Goal: Task Accomplishment & Management: Use online tool/utility

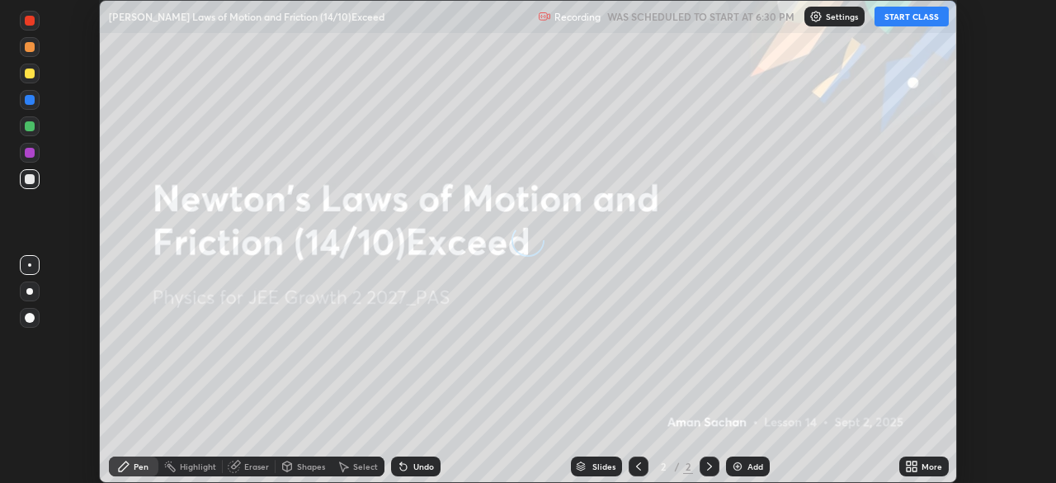
scroll to position [483, 1055]
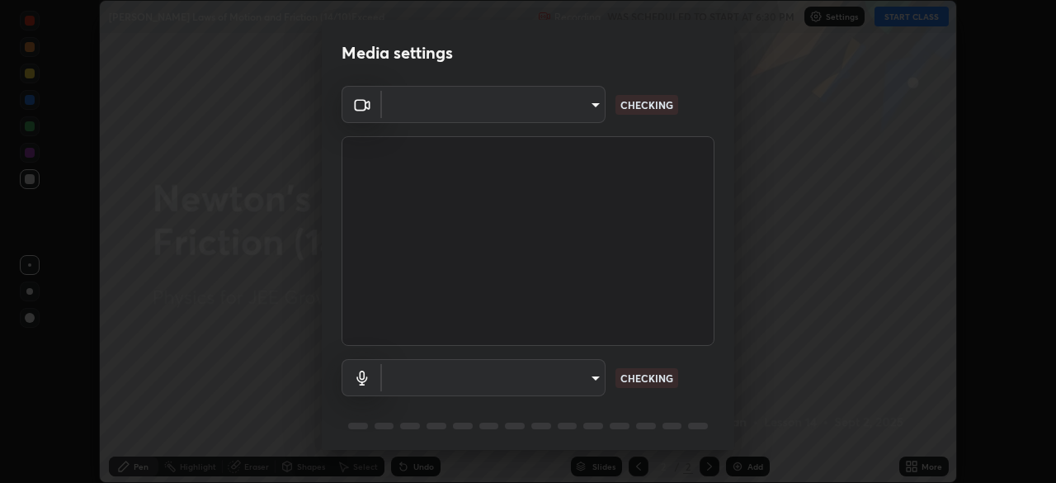
type input "fb57174be8733929c779687b6c747b251f50b7e0b4cf35f724d7f1923dedf309"
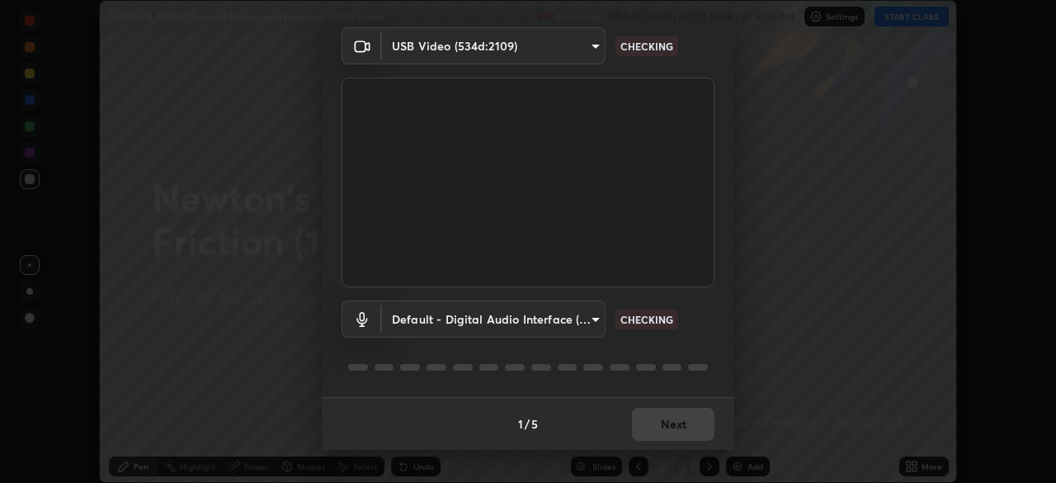
click at [579, 323] on body "Erase all [PERSON_NAME] Laws of Motion and Friction (14/10)Exceed Recording WAS…" at bounding box center [528, 241] width 1056 height 483
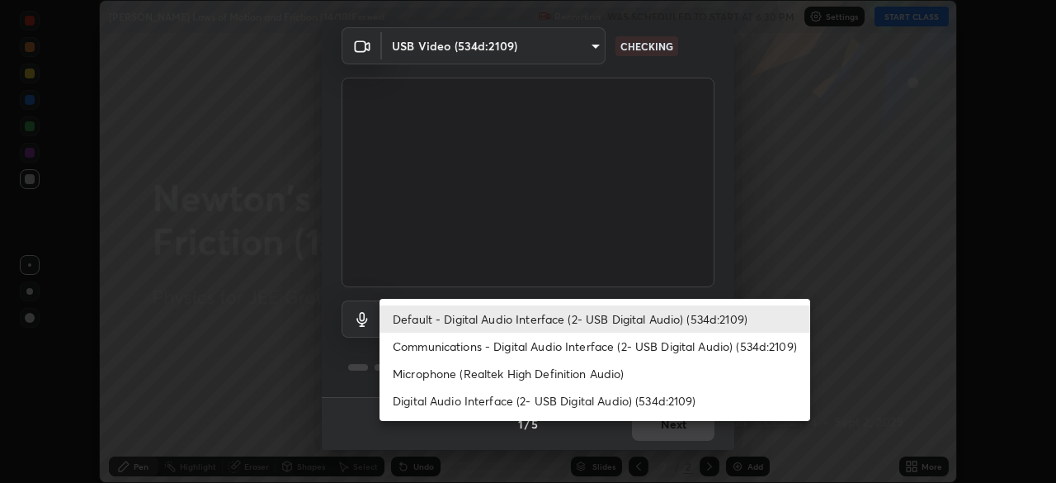
click at [604, 370] on li "Microphone (Realtek High Definition Audio)" at bounding box center [594, 373] width 431 height 27
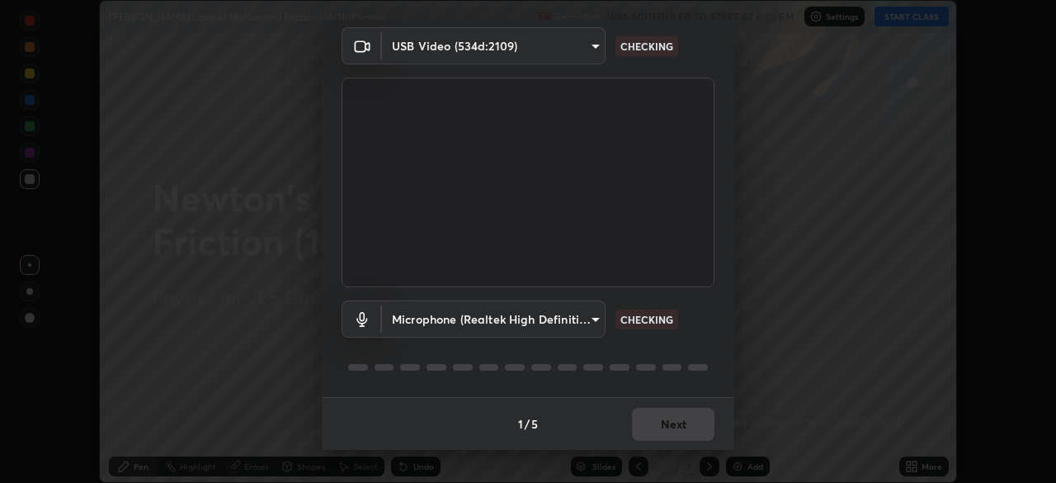
click at [593, 326] on body "Erase all [PERSON_NAME] Laws of Motion and Friction (14/10)Exceed Recording WAS…" at bounding box center [528, 241] width 1056 height 483
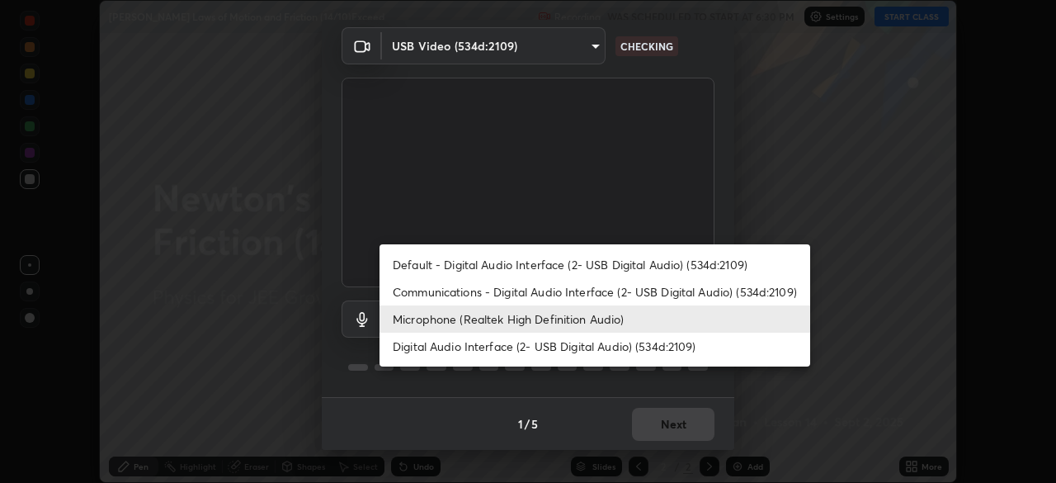
click at [599, 274] on li "Default - Digital Audio Interface (2- USB Digital Audio) (534d:2109)" at bounding box center [594, 264] width 431 height 27
type input "default"
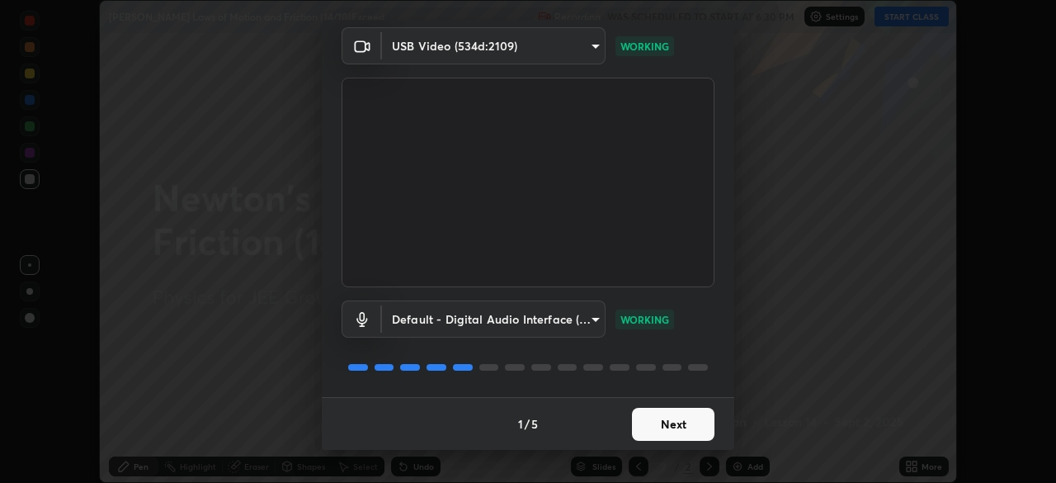
click at [685, 417] on button "Next" at bounding box center [673, 424] width 82 height 33
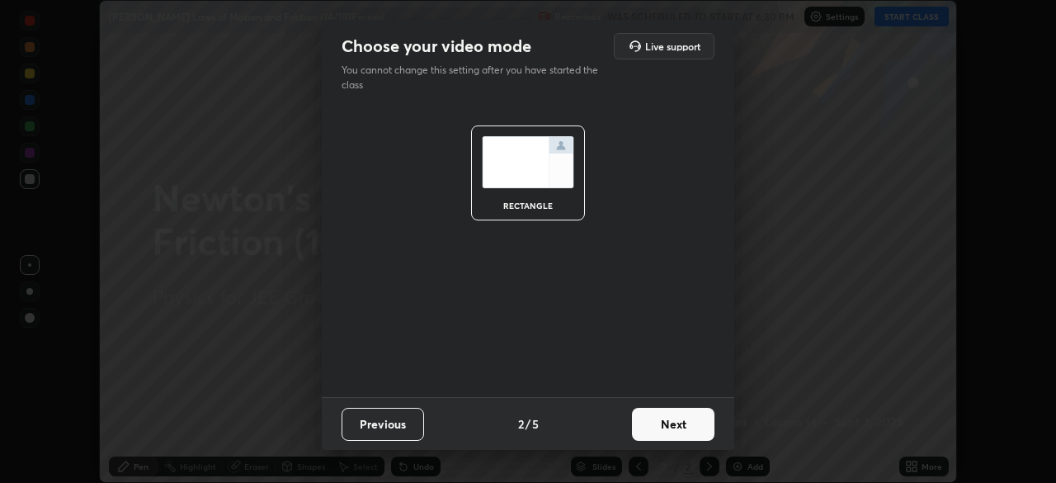
click at [686, 424] on button "Next" at bounding box center [673, 424] width 82 height 33
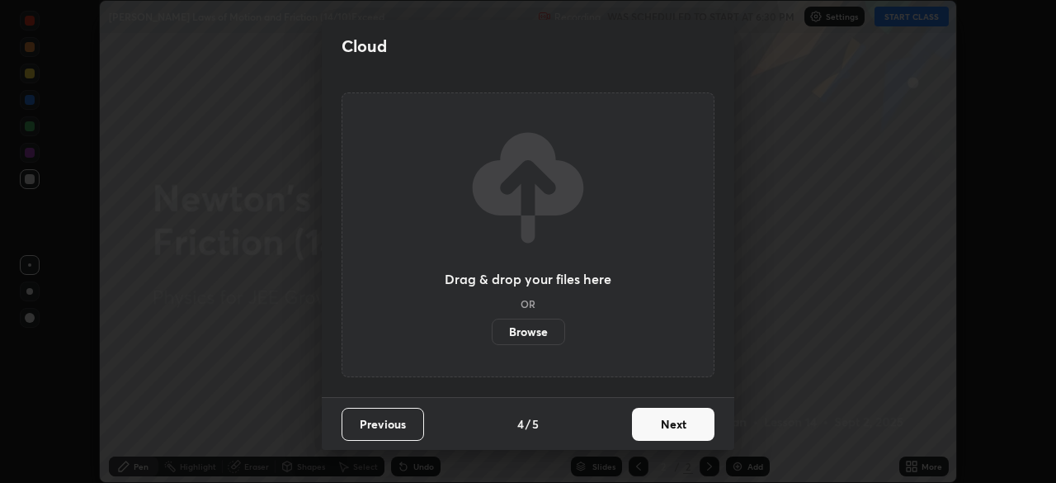
click at [685, 422] on button "Next" at bounding box center [673, 424] width 82 height 33
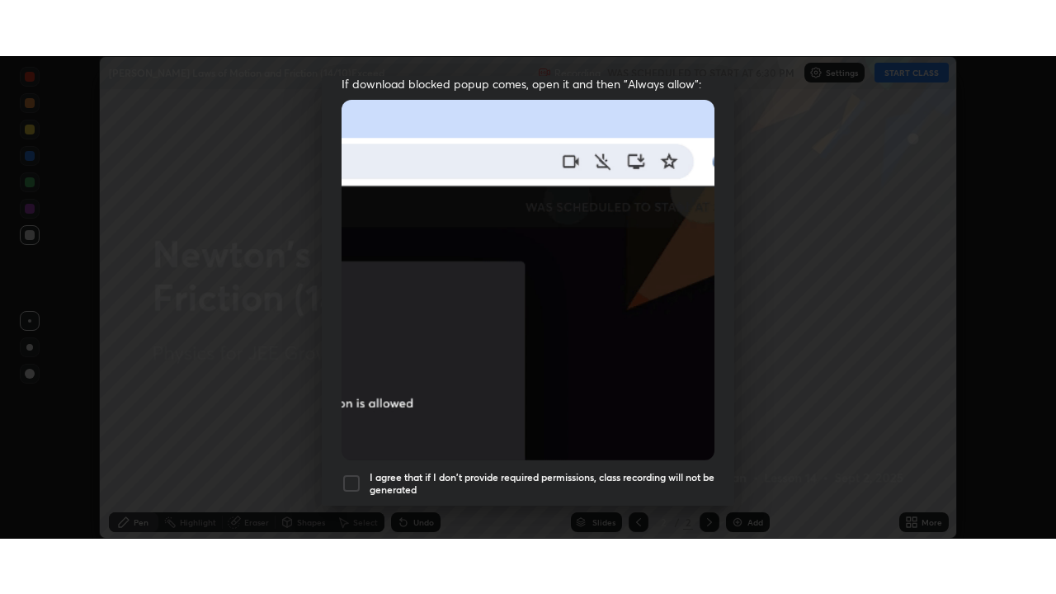
scroll to position [395, 0]
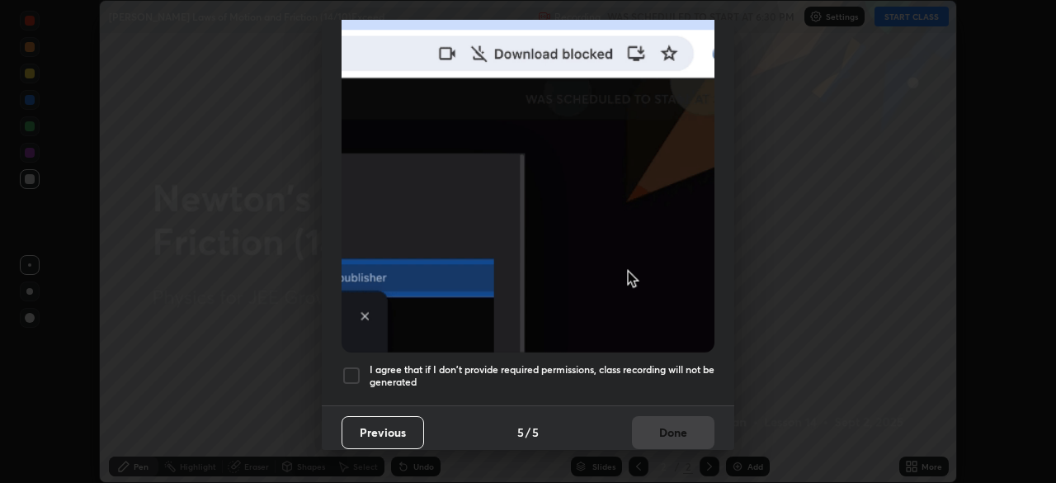
click at [630, 367] on h5 "I agree that if I don't provide required permissions, class recording will not …" at bounding box center [542, 376] width 345 height 26
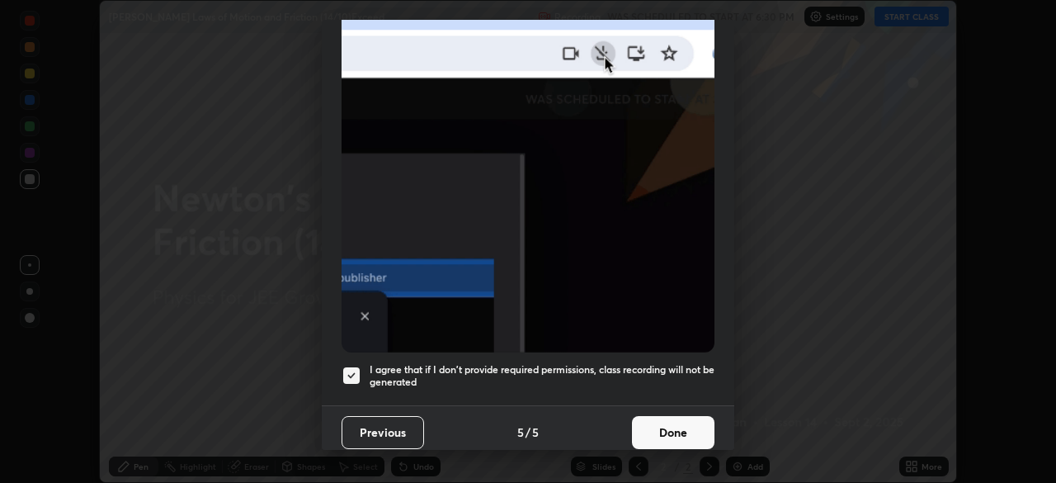
click at [667, 427] on button "Done" at bounding box center [673, 432] width 82 height 33
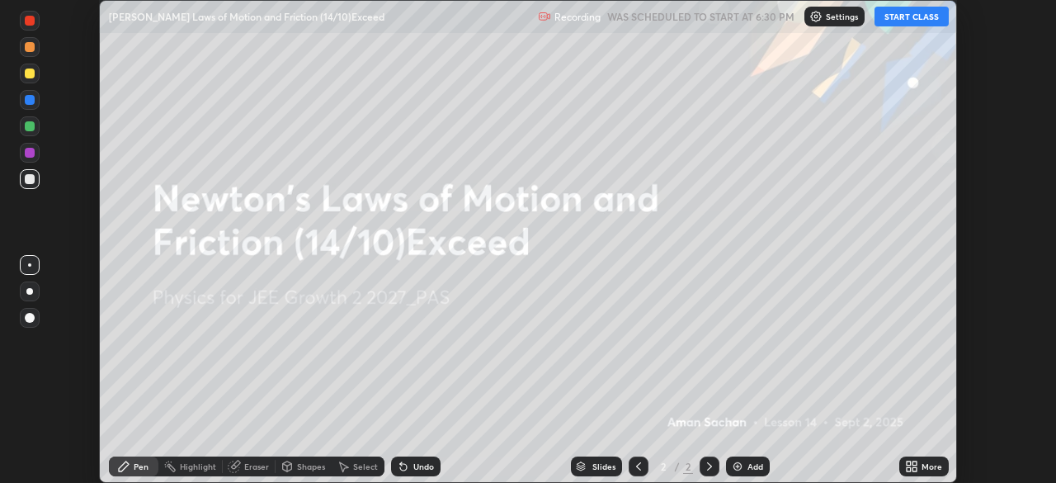
click at [925, 459] on div "More" at bounding box center [923, 466] width 49 height 20
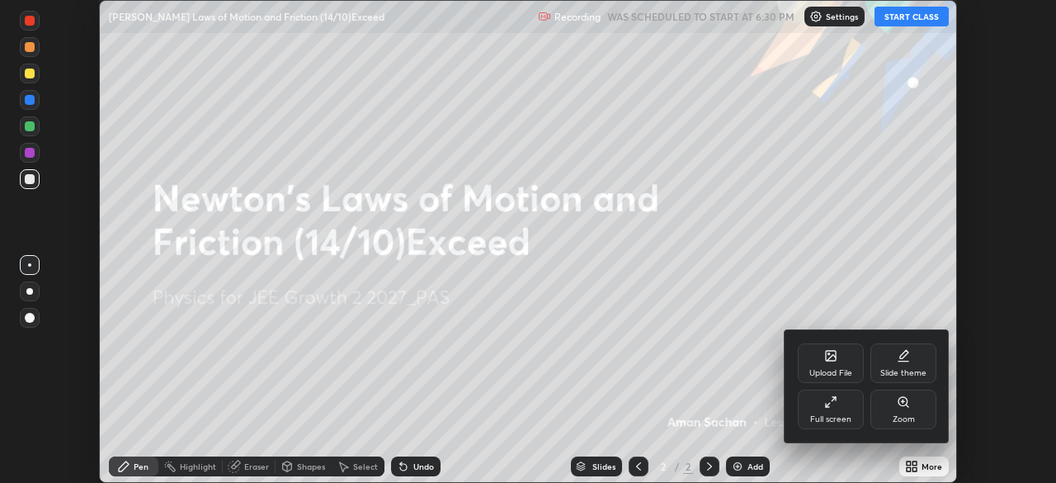
click at [837, 407] on div "Full screen" at bounding box center [831, 409] width 66 height 40
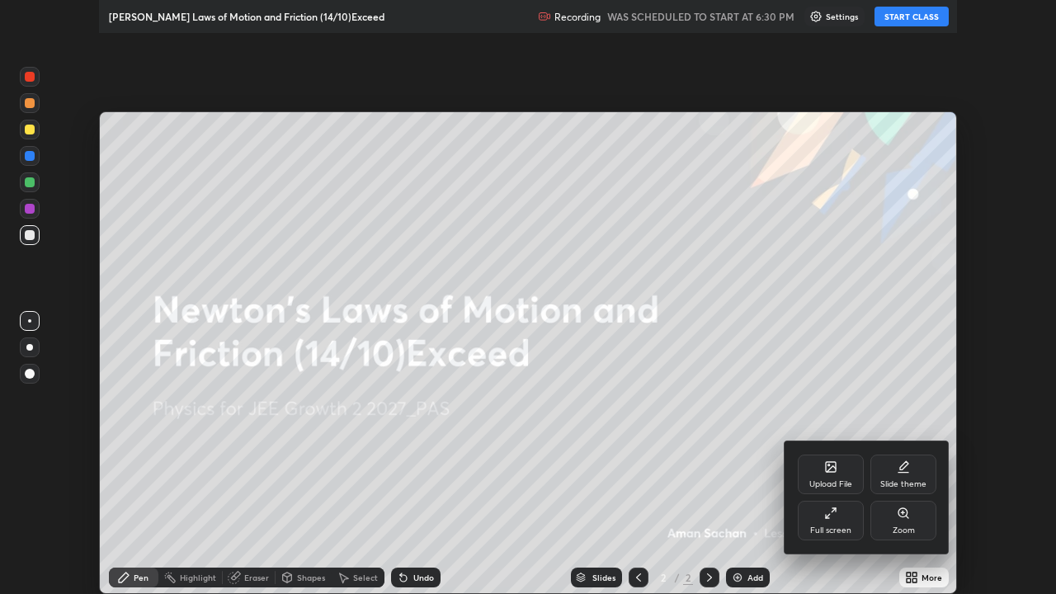
scroll to position [594, 1056]
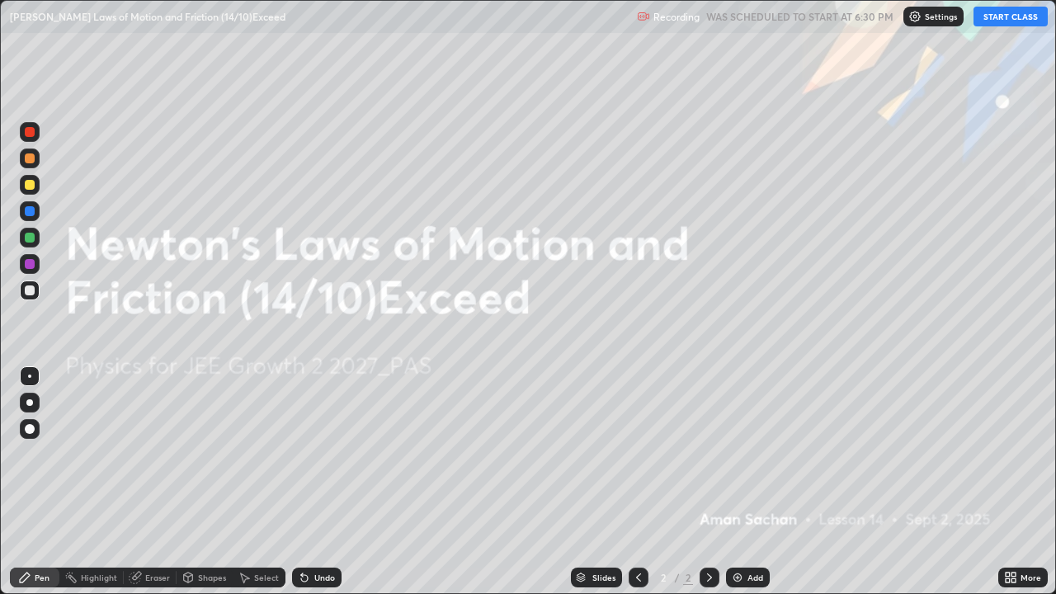
click at [1001, 12] on button "START CLASS" at bounding box center [1010, 17] width 74 height 20
click at [1027, 482] on div "More" at bounding box center [1022, 578] width 49 height 20
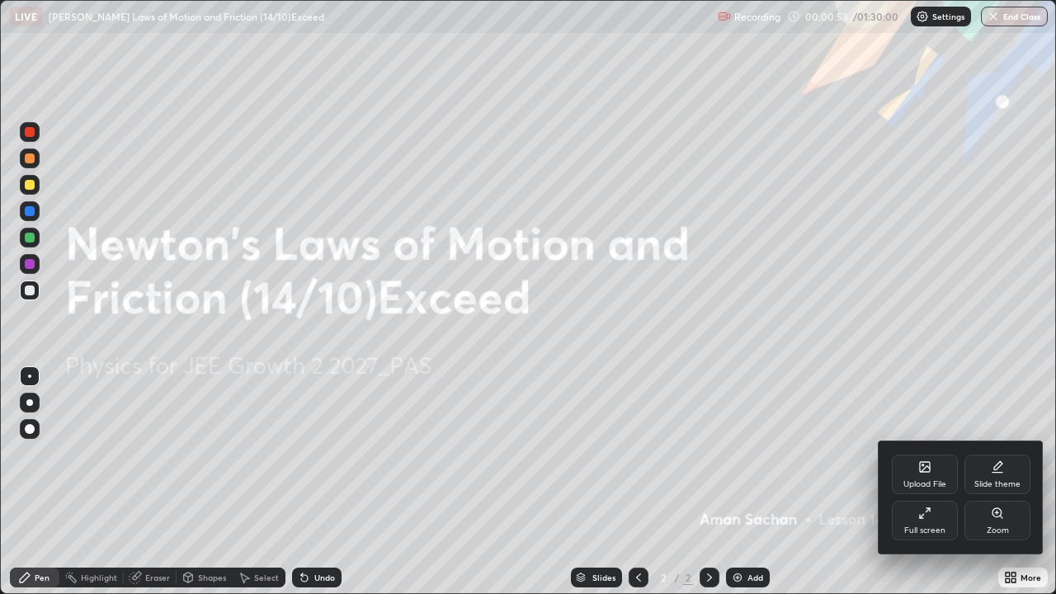
click at [1007, 469] on div "Slide theme" at bounding box center [997, 475] width 66 height 40
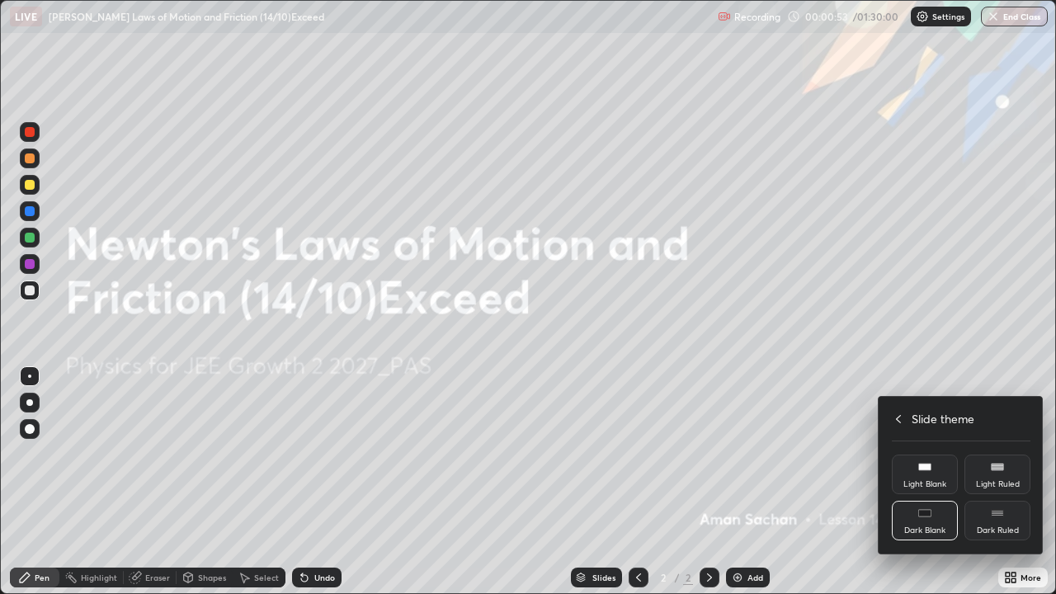
click at [1000, 482] on icon at bounding box center [997, 513] width 13 height 13
click at [898, 421] on icon at bounding box center [898, 419] width 5 height 8
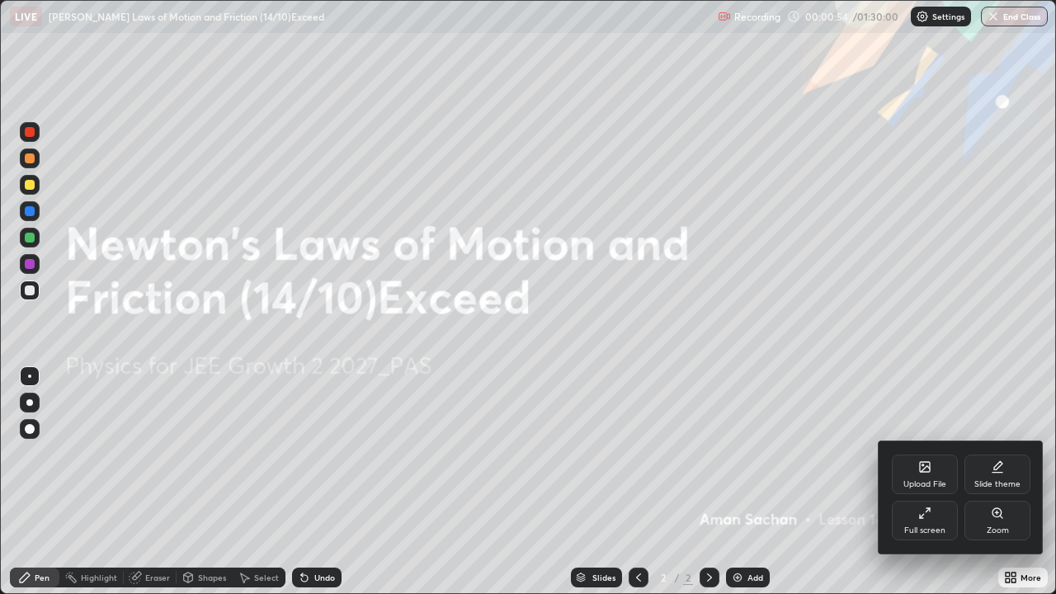
click at [935, 352] on div at bounding box center [528, 297] width 1056 height 594
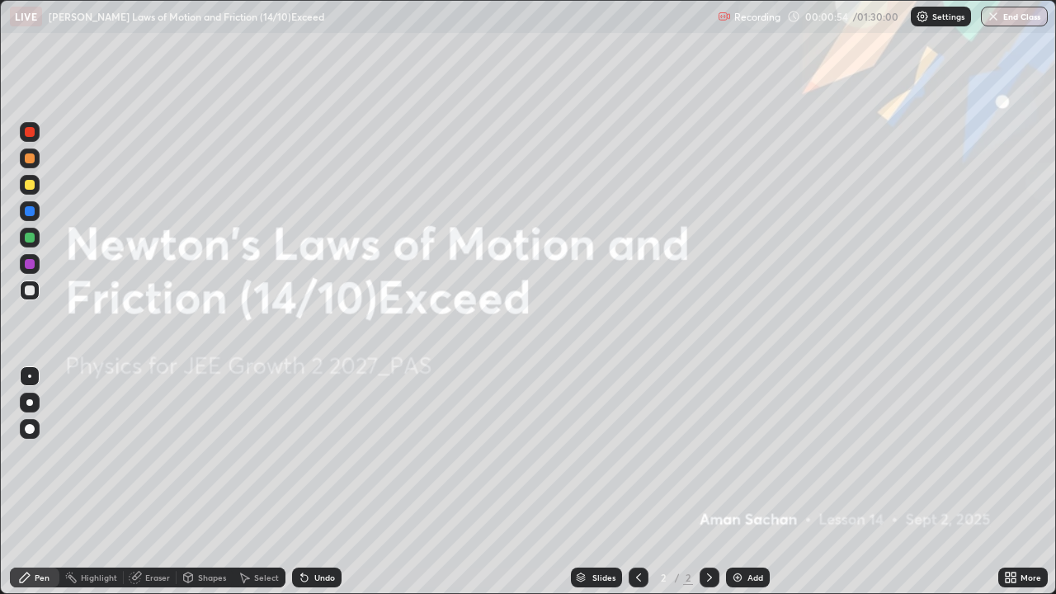
click at [737, 482] on div "Add" at bounding box center [748, 578] width 44 height 20
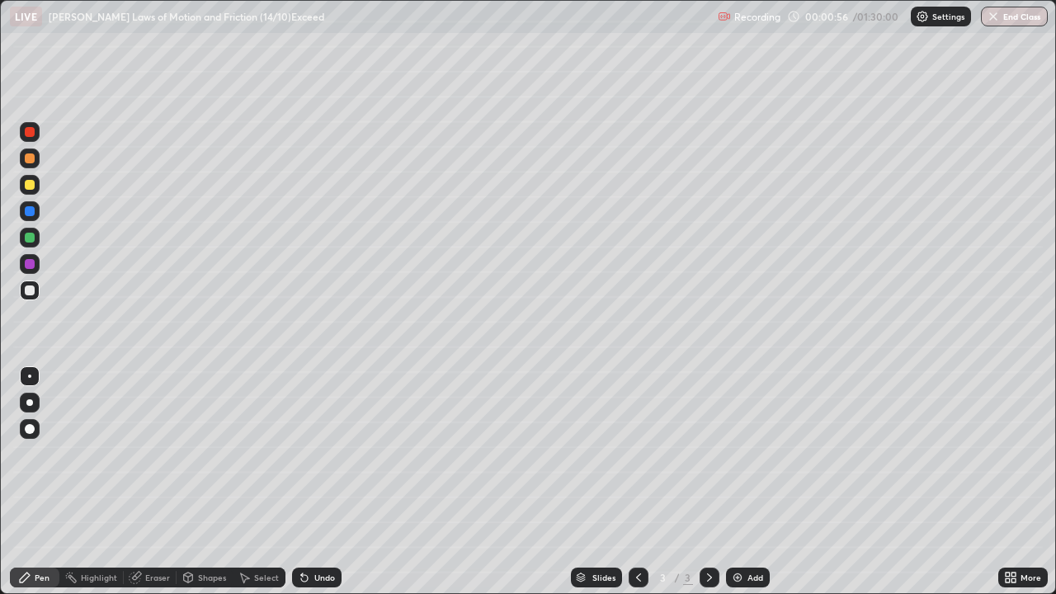
click at [33, 183] on div at bounding box center [30, 185] width 10 height 10
click at [30, 376] on div at bounding box center [29, 376] width 3 height 3
click at [27, 401] on div at bounding box center [29, 402] width 7 height 7
click at [202, 482] on div "Shapes" at bounding box center [212, 577] width 28 height 8
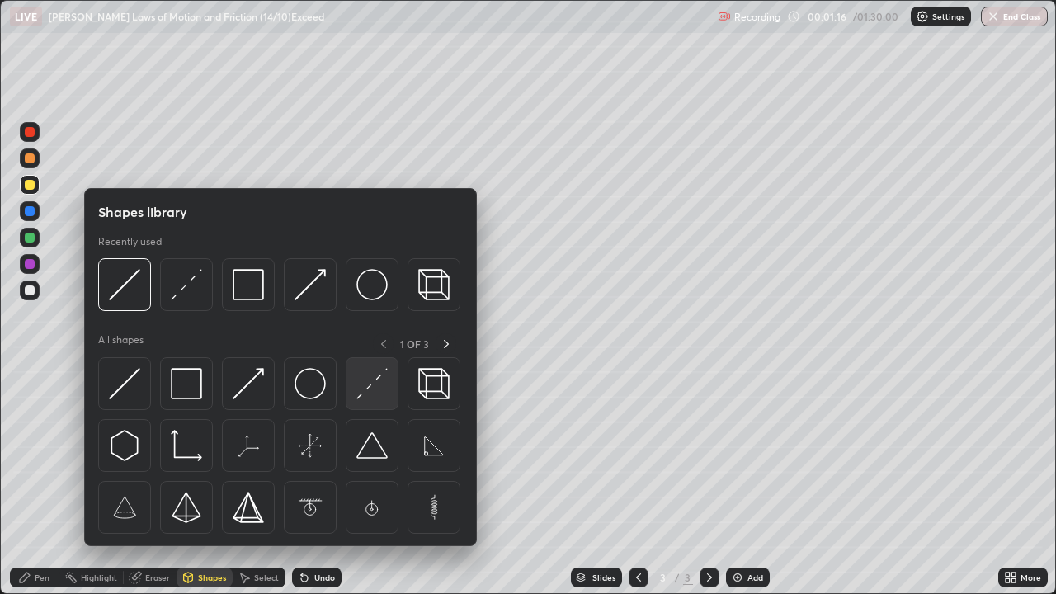
click at [371, 383] on img at bounding box center [371, 383] width 31 height 31
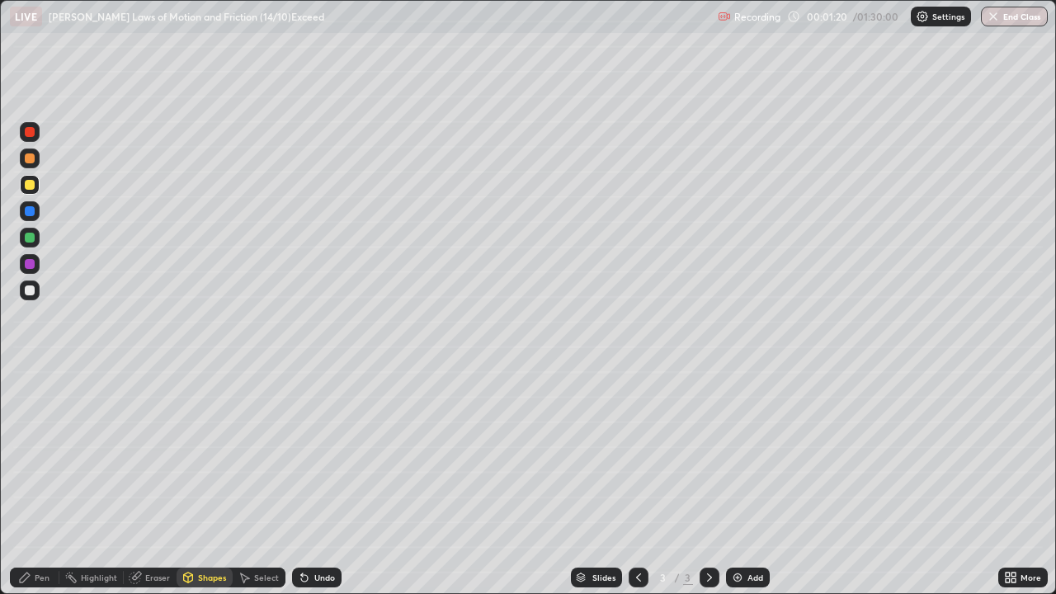
click at [40, 482] on div "Pen" at bounding box center [42, 577] width 15 height 8
click at [309, 482] on div "Undo" at bounding box center [316, 578] width 49 height 20
click at [198, 482] on div "Shapes" at bounding box center [212, 577] width 28 height 8
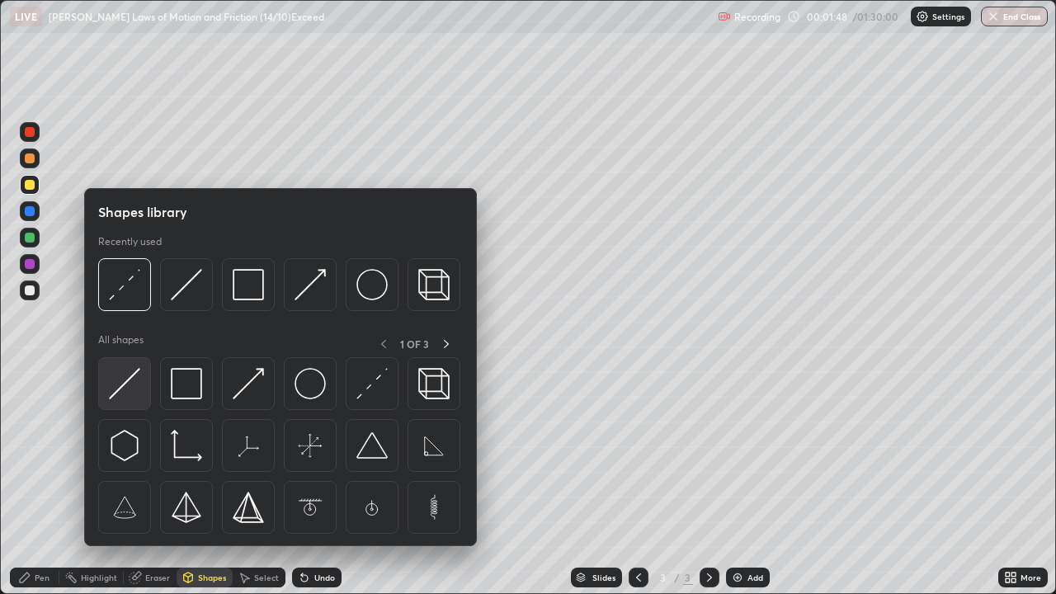
click at [126, 372] on img at bounding box center [124, 383] width 31 height 31
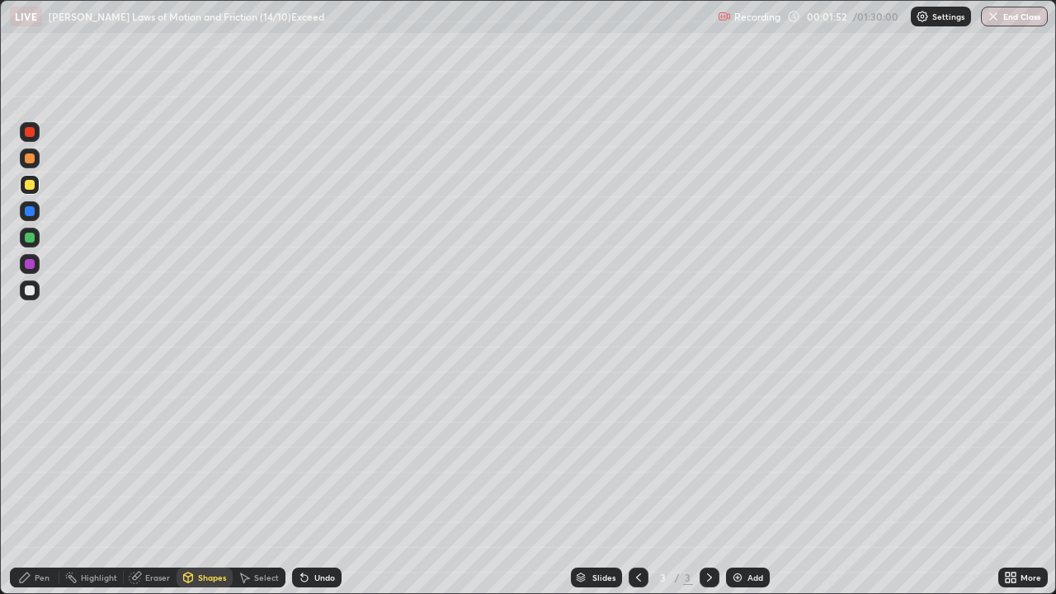
click at [35, 482] on div "Pen" at bounding box center [42, 577] width 15 height 8
click at [31, 290] on div at bounding box center [30, 290] width 10 height 10
click at [749, 482] on div "Add" at bounding box center [755, 577] width 16 height 8
click at [30, 186] on div at bounding box center [30, 185] width 10 height 10
click at [200, 482] on div "Shapes" at bounding box center [212, 577] width 28 height 8
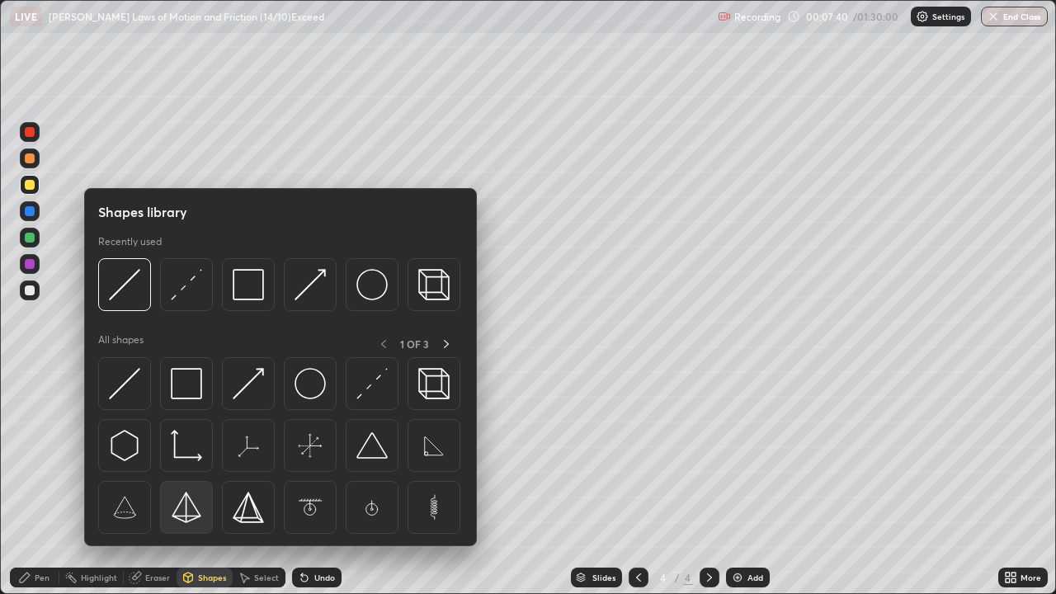
click at [121, 384] on img at bounding box center [124, 383] width 31 height 31
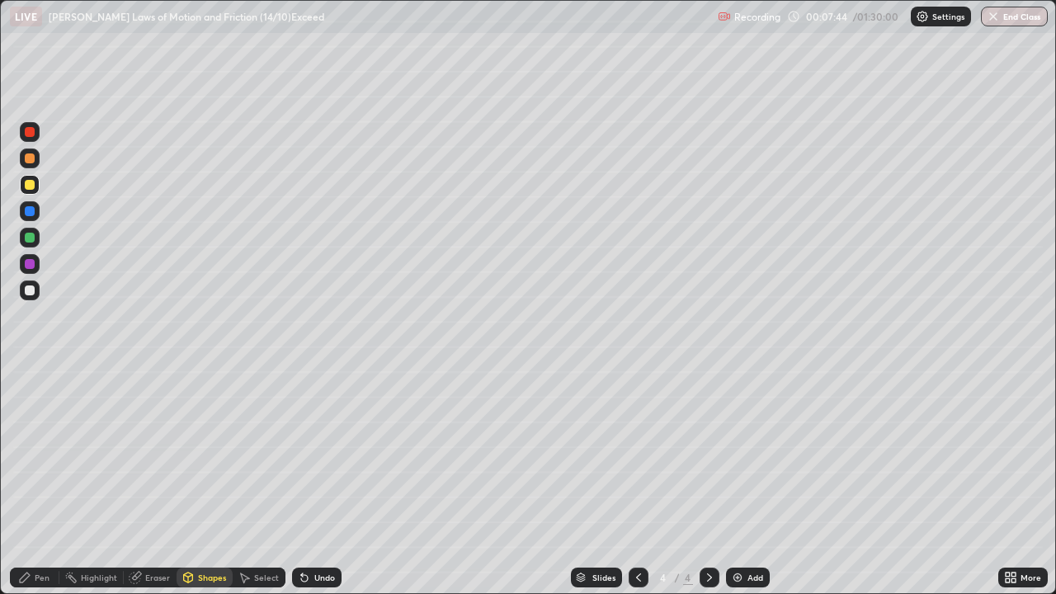
click at [40, 482] on div "Pen" at bounding box center [42, 577] width 15 height 8
click at [31, 290] on div at bounding box center [30, 290] width 10 height 10
click at [34, 290] on div at bounding box center [30, 290] width 10 height 10
click at [32, 190] on div at bounding box center [30, 185] width 20 height 20
click at [29, 212] on div at bounding box center [30, 211] width 10 height 10
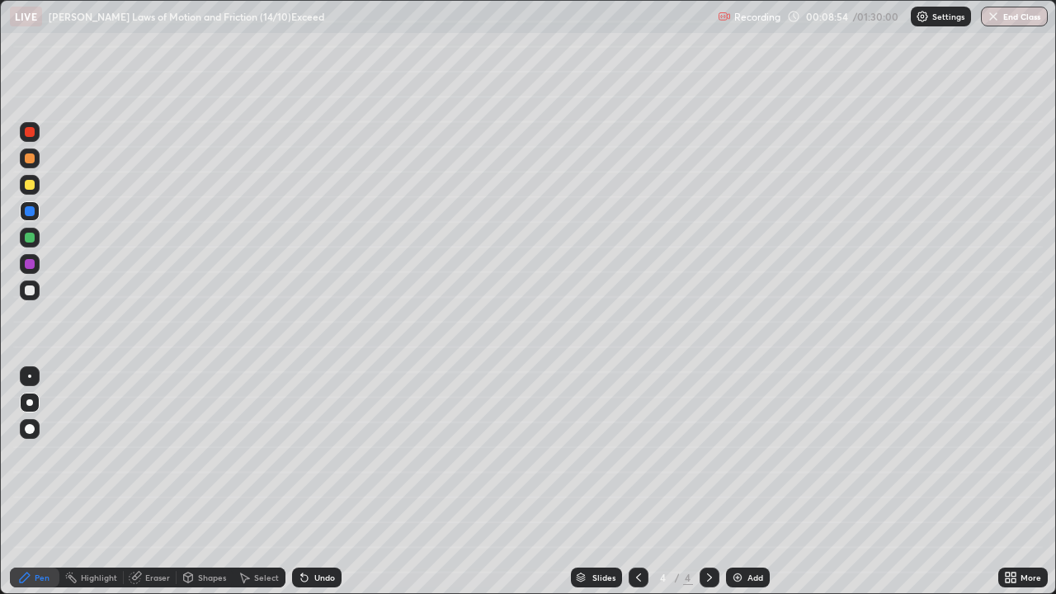
click at [30, 294] on div at bounding box center [30, 290] width 10 height 10
click at [314, 482] on div "Undo" at bounding box center [324, 577] width 21 height 8
click at [31, 182] on div at bounding box center [30, 185] width 10 height 10
click at [743, 482] on div "Add" at bounding box center [748, 578] width 44 height 20
click at [635, 482] on icon at bounding box center [638, 577] width 13 height 13
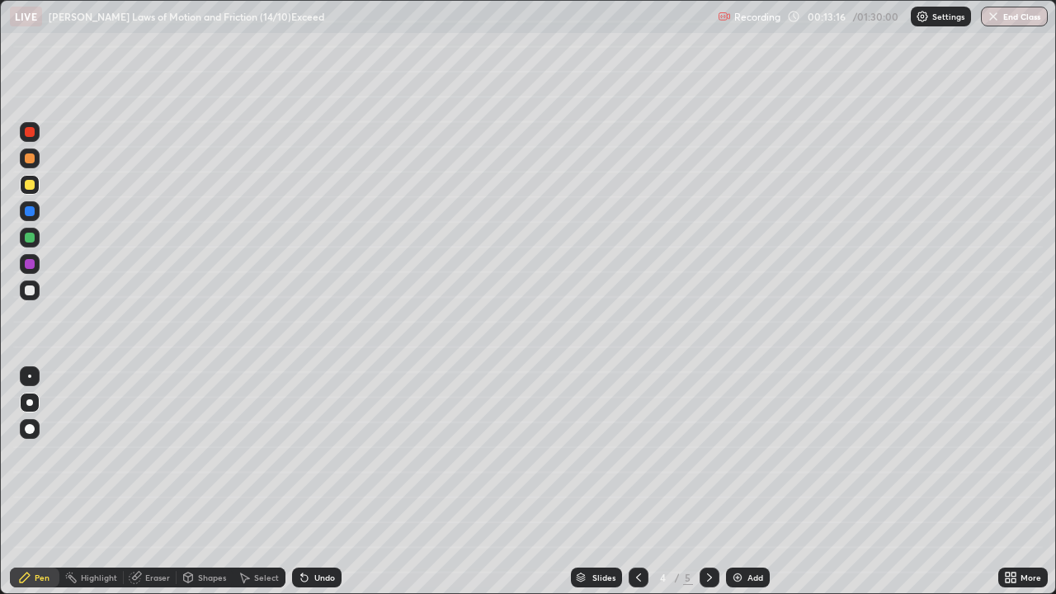
click at [700, 482] on div at bounding box center [710, 578] width 20 height 20
click at [32, 185] on div at bounding box center [30, 185] width 10 height 10
click at [197, 482] on div "Shapes" at bounding box center [205, 577] width 56 height 33
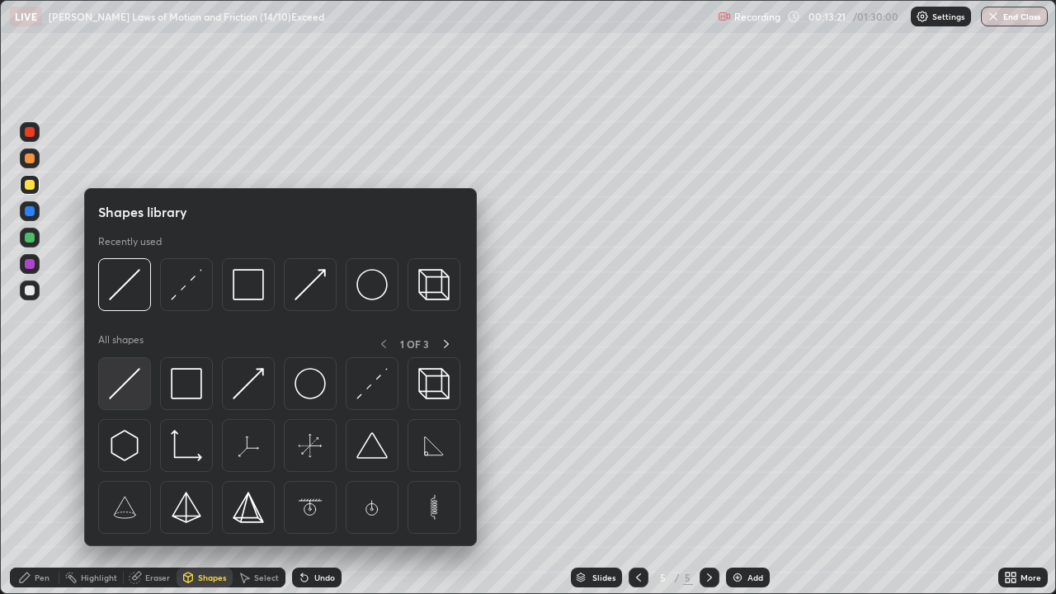
click at [137, 389] on img at bounding box center [124, 383] width 31 height 31
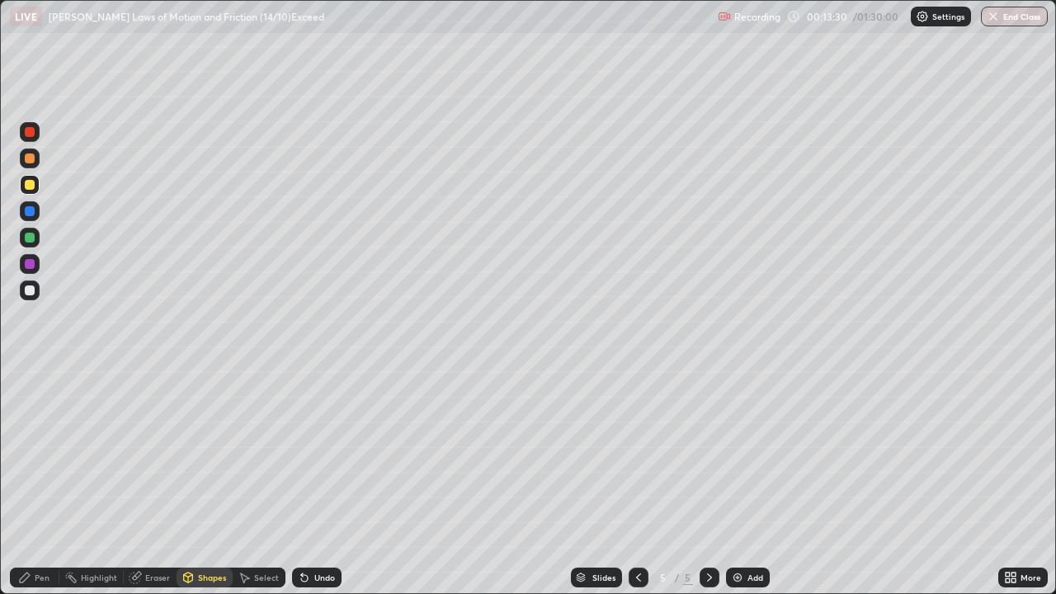
click at [39, 482] on div "Pen" at bounding box center [42, 577] width 15 height 8
click at [148, 482] on div "Eraser" at bounding box center [157, 577] width 25 height 8
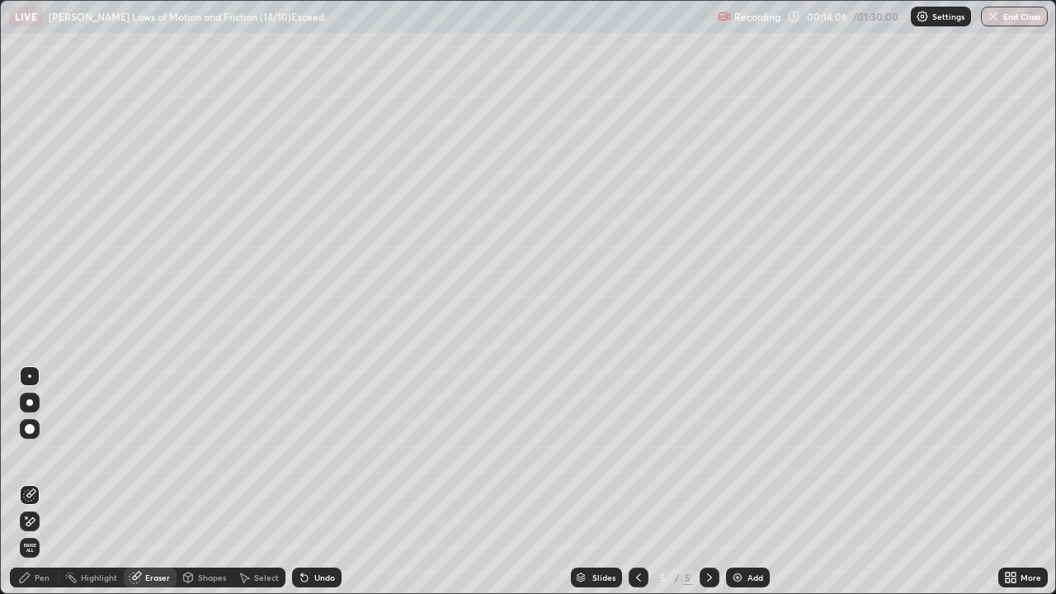
click at [44, 482] on div "Pen" at bounding box center [42, 577] width 15 height 8
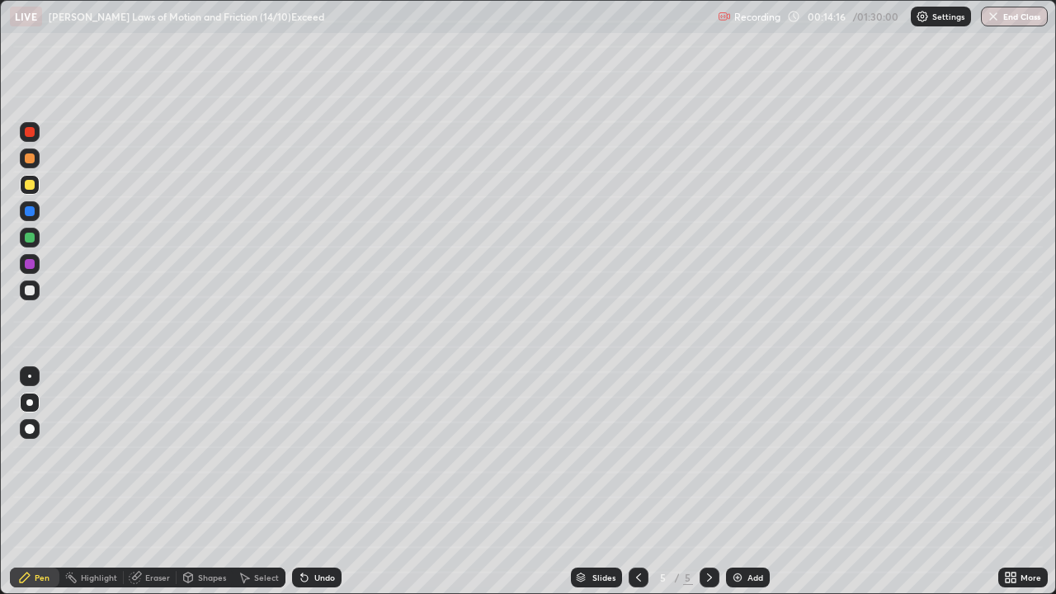
click at [32, 291] on div at bounding box center [30, 290] width 10 height 10
click at [315, 482] on div "Undo" at bounding box center [324, 577] width 21 height 8
click at [35, 186] on div at bounding box center [30, 185] width 20 height 20
click at [740, 482] on img at bounding box center [737, 577] width 13 height 13
click at [200, 482] on div "Shapes" at bounding box center [212, 577] width 28 height 8
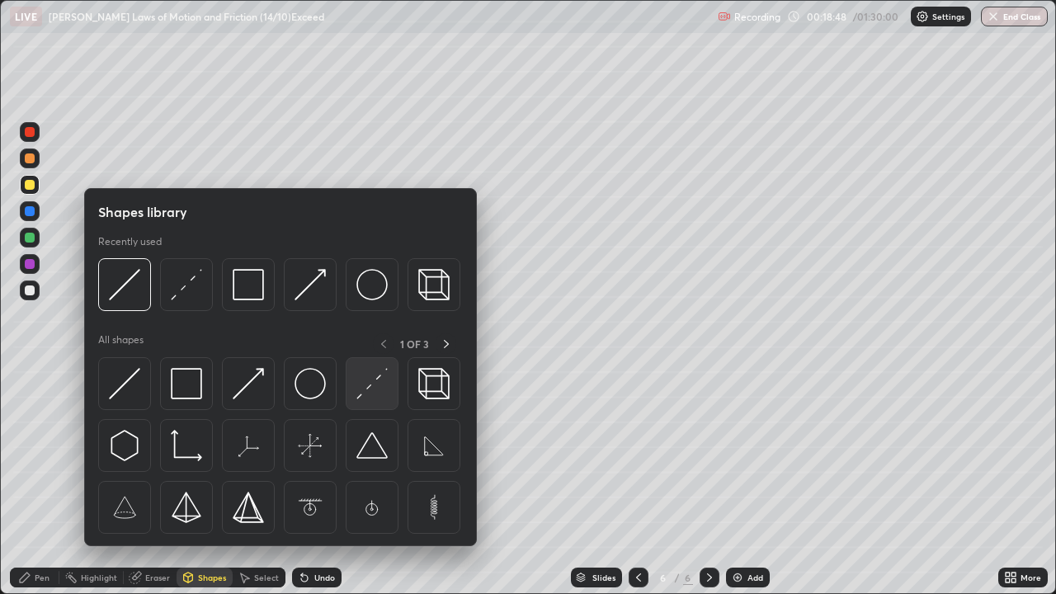
click at [365, 384] on img at bounding box center [371, 383] width 31 height 31
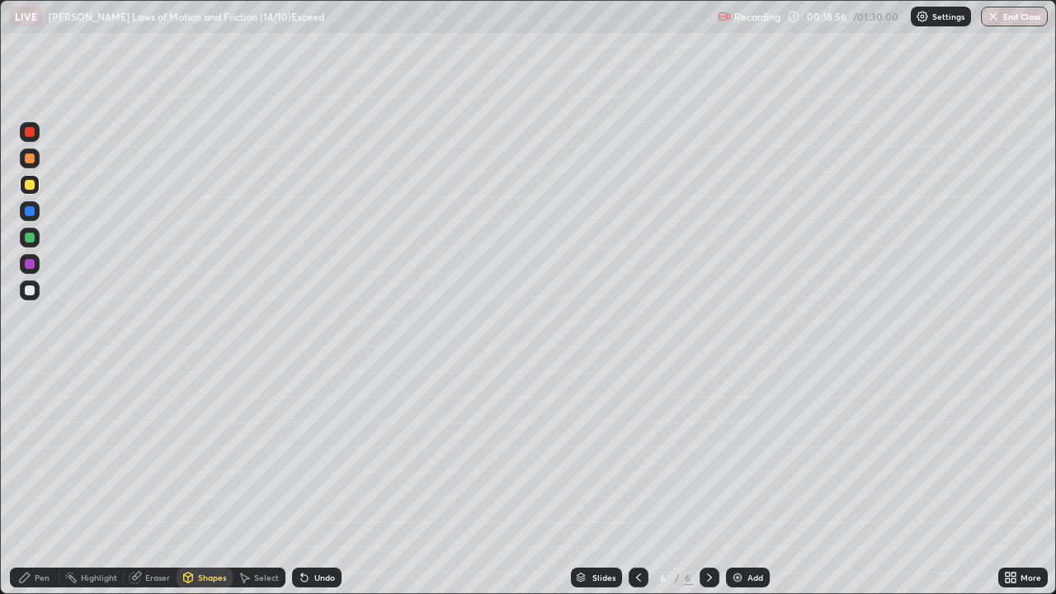
click at [35, 482] on div "Pen" at bounding box center [42, 577] width 15 height 8
click at [31, 290] on div at bounding box center [30, 290] width 10 height 10
click at [29, 236] on div at bounding box center [30, 238] width 10 height 10
click at [31, 287] on div at bounding box center [30, 290] width 10 height 10
click at [31, 236] on div at bounding box center [30, 238] width 10 height 10
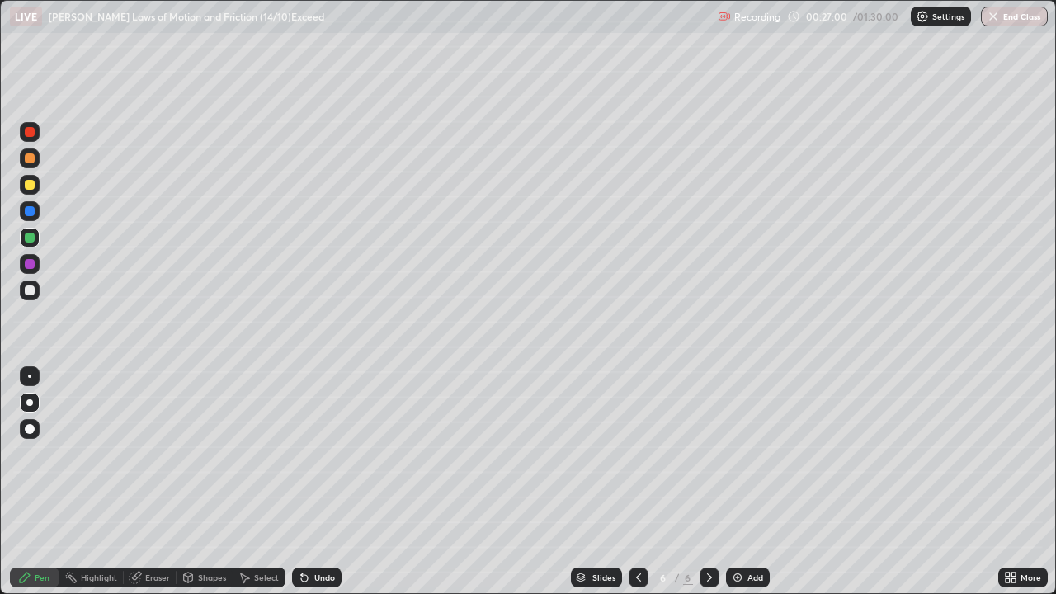
click at [742, 482] on img at bounding box center [737, 577] width 13 height 13
click at [37, 189] on div at bounding box center [30, 185] width 20 height 20
click at [30, 235] on div at bounding box center [30, 238] width 10 height 10
click at [31, 289] on div at bounding box center [30, 290] width 10 height 10
click at [31, 211] on div at bounding box center [30, 211] width 10 height 10
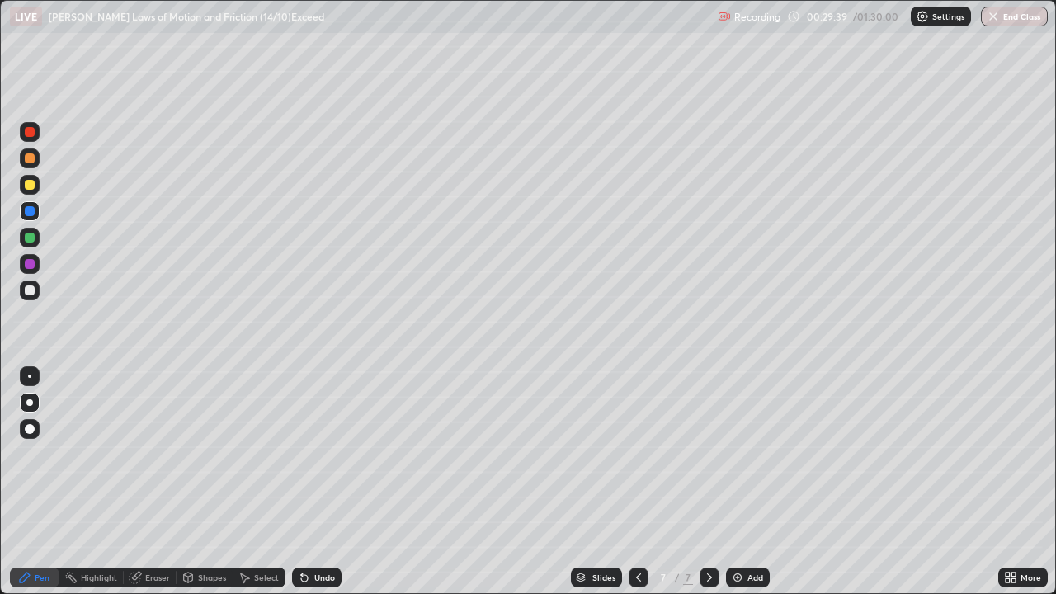
click at [32, 290] on div at bounding box center [30, 290] width 10 height 10
click at [305, 482] on icon at bounding box center [304, 577] width 13 height 13
click at [33, 266] on div at bounding box center [30, 264] width 10 height 10
click at [304, 482] on icon at bounding box center [304, 578] width 7 height 7
click at [309, 482] on div "Undo" at bounding box center [316, 578] width 49 height 20
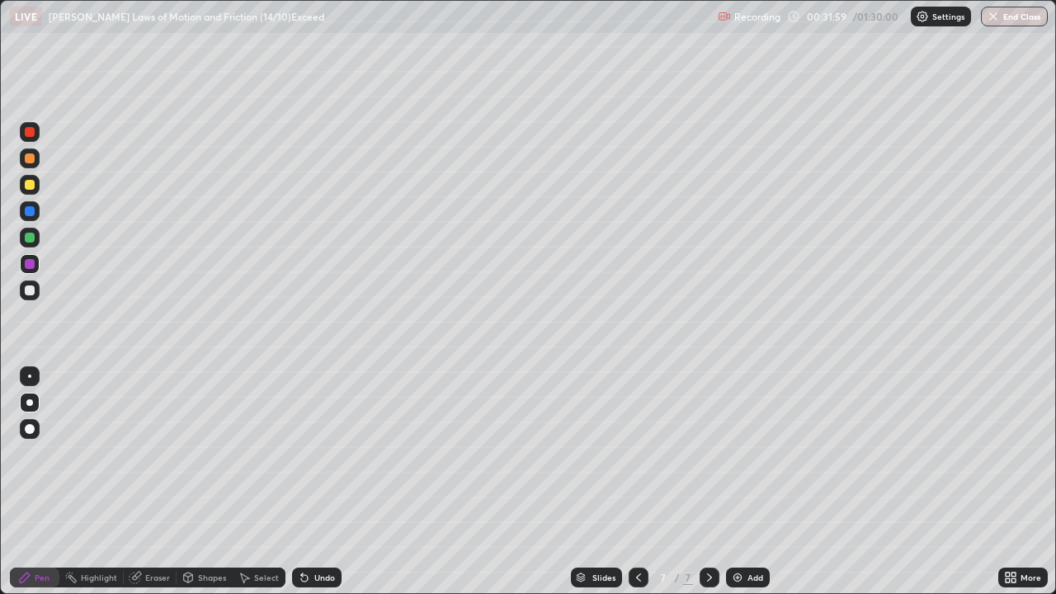
click at [314, 482] on div "Undo" at bounding box center [324, 577] width 21 height 8
click at [311, 482] on div "Undo" at bounding box center [316, 578] width 49 height 20
click at [26, 282] on div at bounding box center [30, 290] width 20 height 20
click at [34, 191] on div at bounding box center [30, 185] width 20 height 20
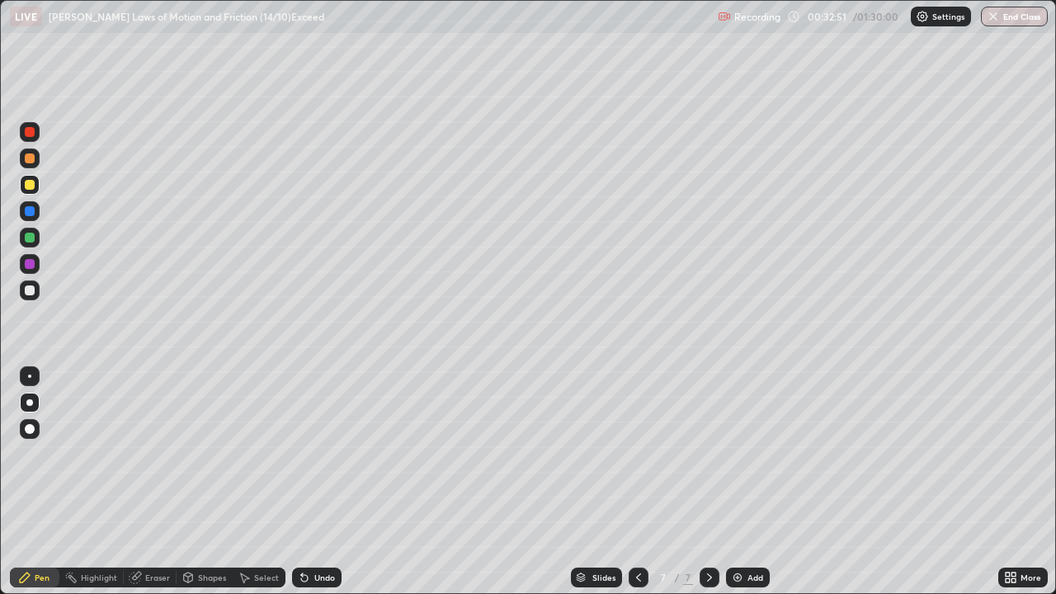
click at [28, 290] on div at bounding box center [30, 290] width 10 height 10
click at [142, 482] on div "Eraser" at bounding box center [150, 578] width 53 height 20
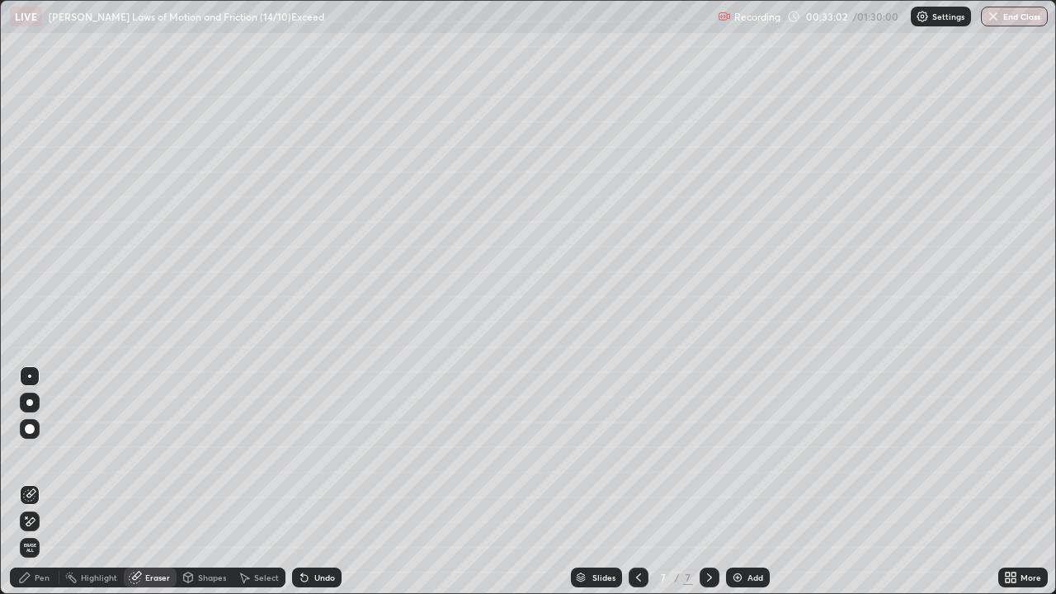
click at [37, 482] on div "Pen" at bounding box center [34, 578] width 49 height 20
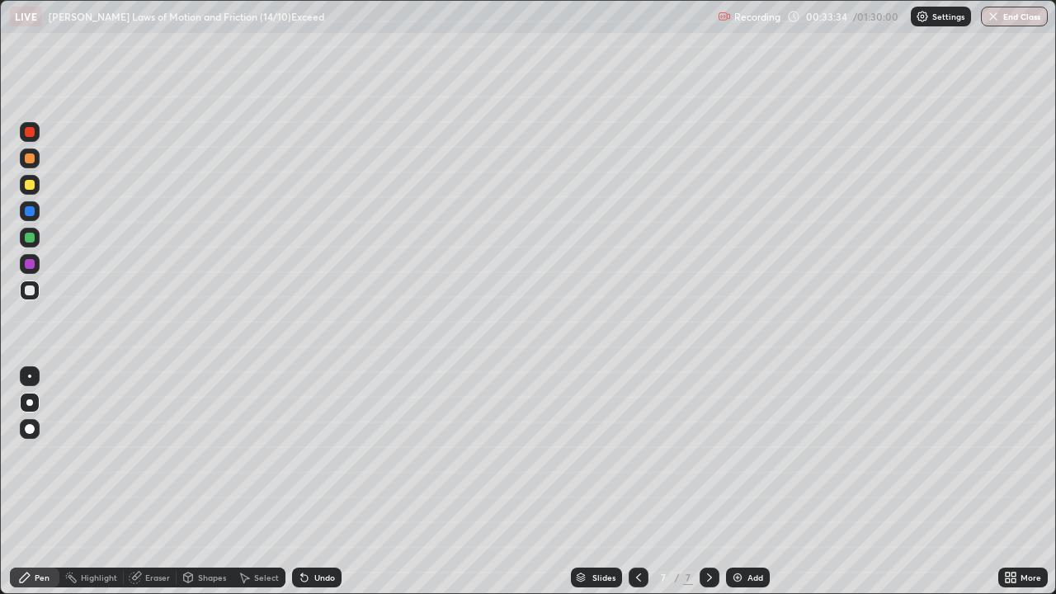
click at [36, 186] on div at bounding box center [30, 185] width 20 height 20
click at [33, 242] on div at bounding box center [30, 238] width 20 height 20
click at [33, 289] on div at bounding box center [30, 290] width 10 height 10
click at [34, 181] on div at bounding box center [30, 185] width 20 height 20
click at [740, 482] on img at bounding box center [737, 577] width 13 height 13
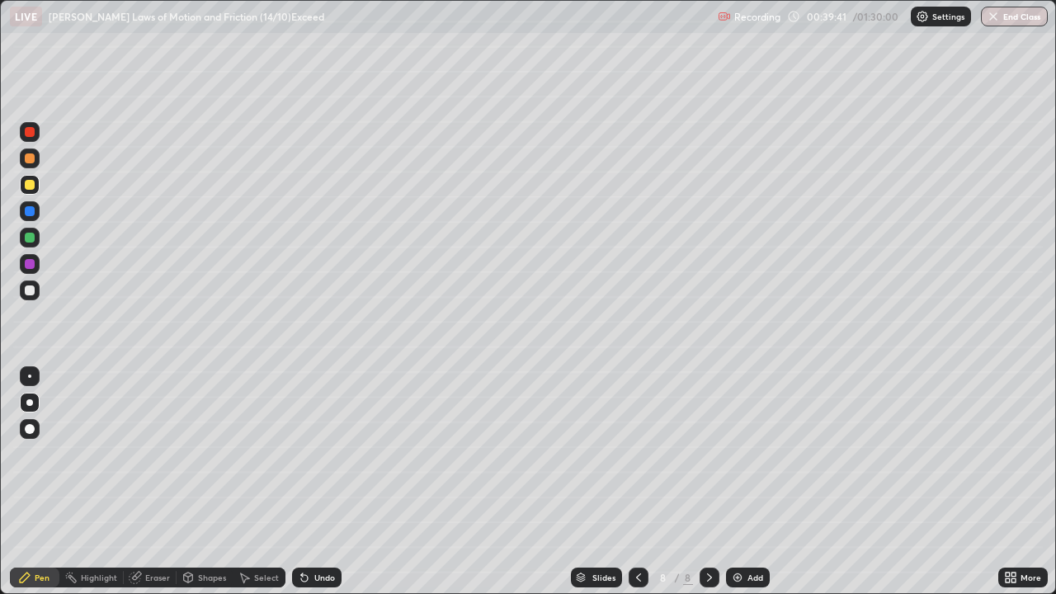
click at [31, 238] on div at bounding box center [30, 238] width 10 height 10
click at [32, 290] on div at bounding box center [30, 290] width 10 height 10
click at [301, 482] on icon at bounding box center [302, 574] width 2 height 2
click at [327, 482] on div "Undo" at bounding box center [324, 577] width 21 height 8
click at [29, 238] on div at bounding box center [30, 238] width 10 height 10
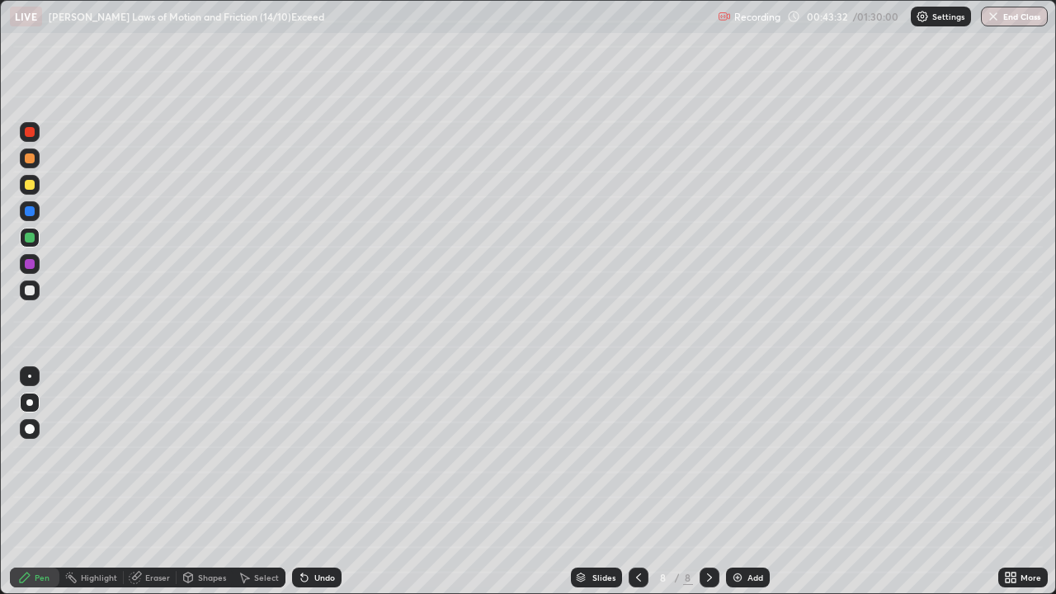
click at [30, 284] on div at bounding box center [30, 290] width 20 height 20
click at [147, 482] on div "Eraser" at bounding box center [157, 577] width 25 height 8
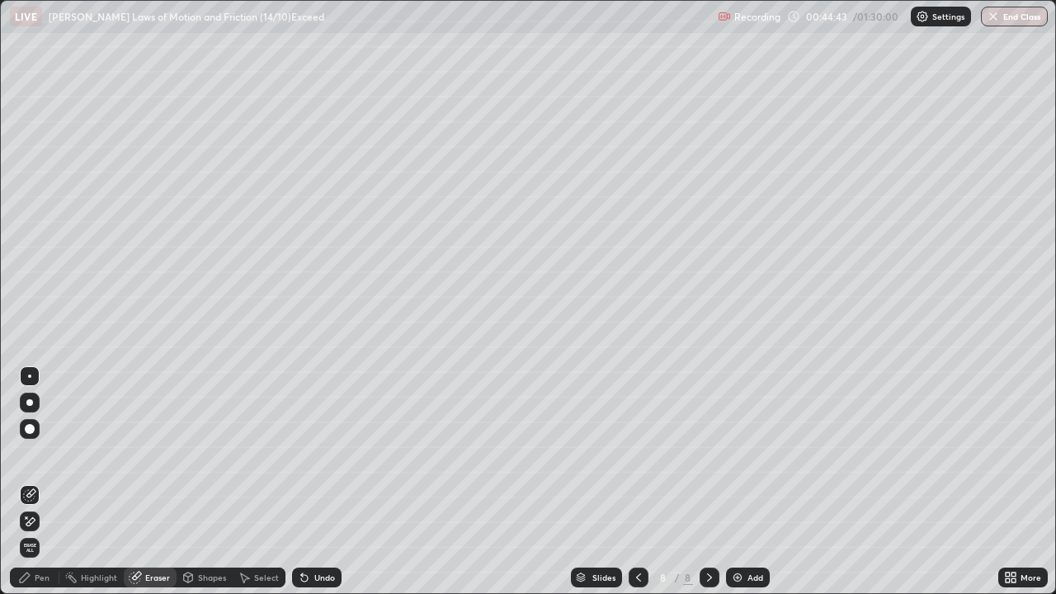
click at [31, 482] on icon at bounding box center [24, 577] width 13 height 13
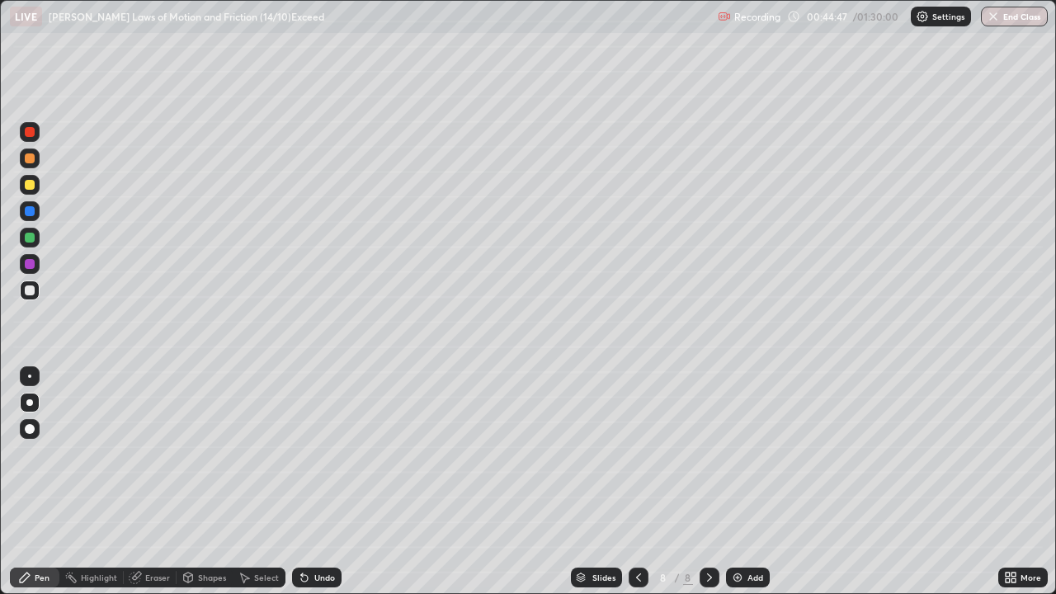
click at [27, 244] on div at bounding box center [30, 238] width 20 height 20
click at [30, 294] on div at bounding box center [30, 290] width 10 height 10
click at [31, 238] on div at bounding box center [30, 238] width 10 height 10
click at [27, 285] on div at bounding box center [30, 290] width 10 height 10
click at [31, 183] on div at bounding box center [30, 185] width 10 height 10
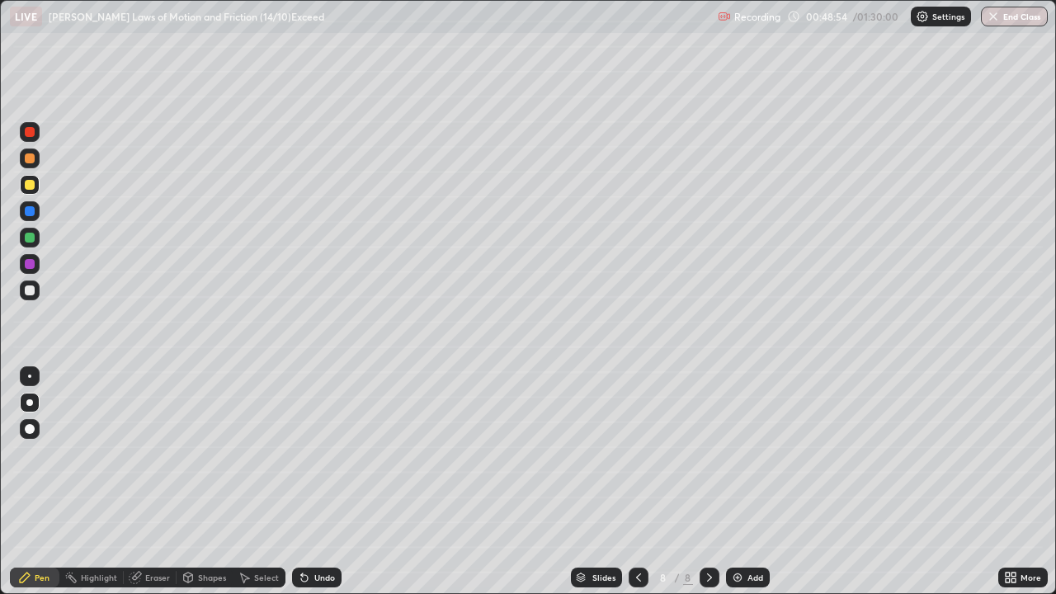
click at [742, 482] on img at bounding box center [737, 577] width 13 height 13
click at [30, 238] on div at bounding box center [30, 238] width 10 height 10
click at [30, 296] on div at bounding box center [30, 290] width 20 height 20
click at [147, 482] on div "Eraser" at bounding box center [157, 577] width 25 height 8
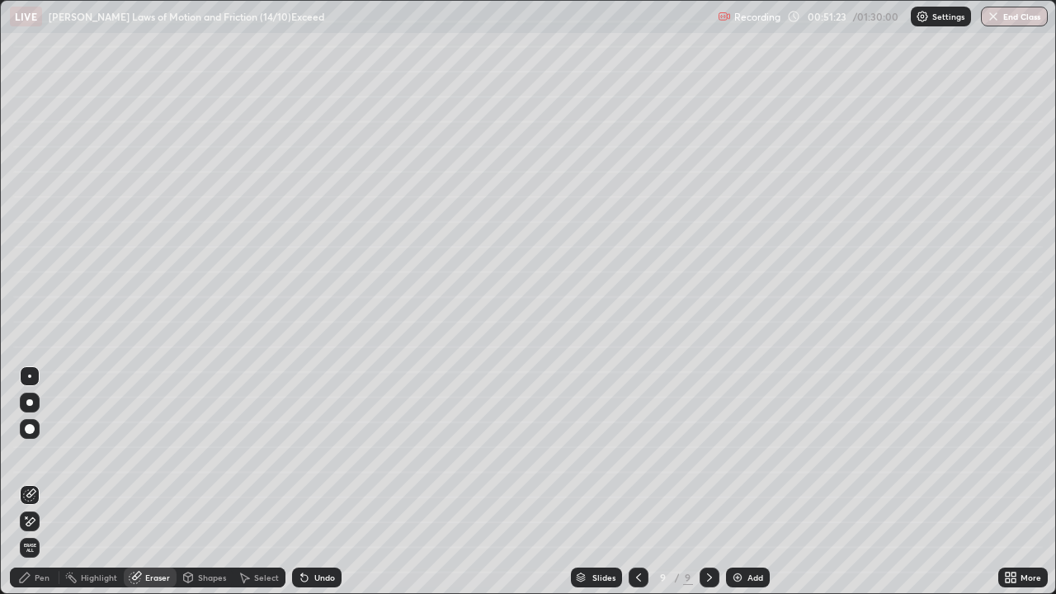
click at [34, 482] on div "Pen" at bounding box center [34, 578] width 49 height 20
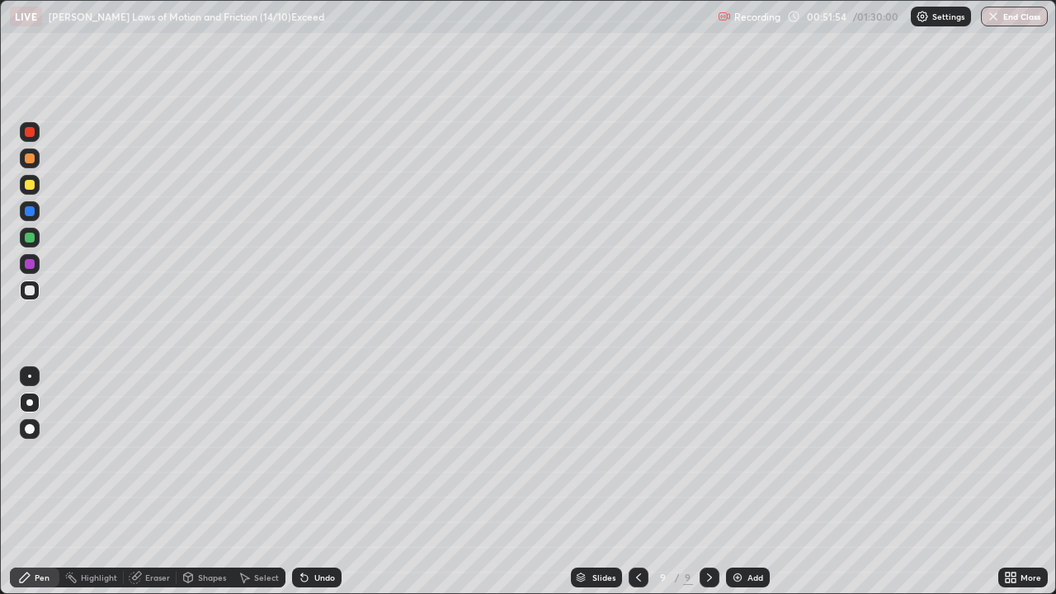
click at [33, 240] on div at bounding box center [30, 238] width 10 height 10
click at [309, 482] on div "Undo" at bounding box center [316, 578] width 49 height 20
click at [30, 291] on div at bounding box center [30, 290] width 10 height 10
click at [30, 238] on div at bounding box center [30, 238] width 10 height 10
click at [29, 291] on div at bounding box center [30, 290] width 10 height 10
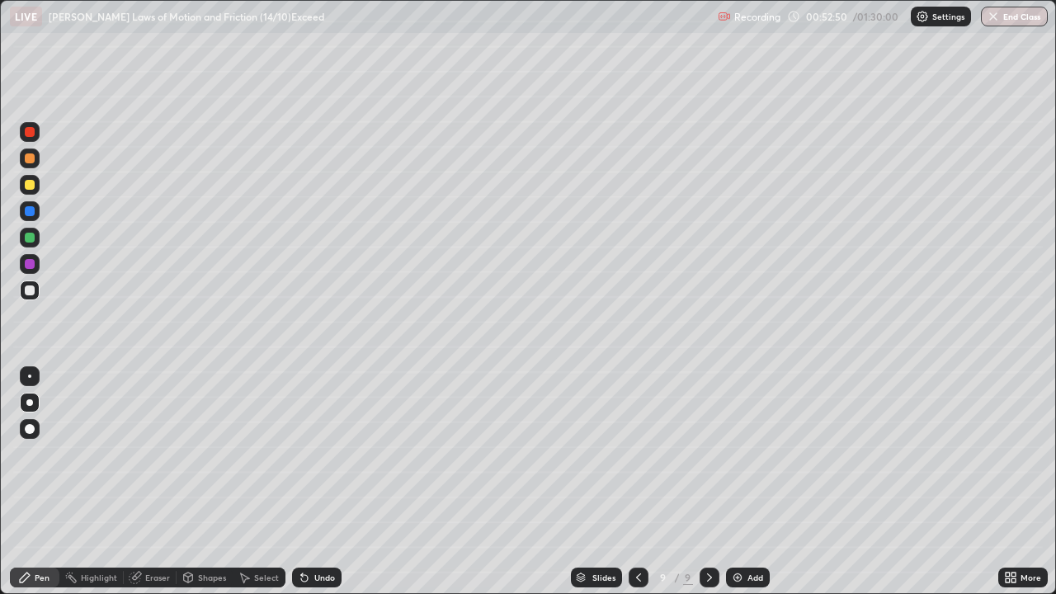
click at [30, 236] on div at bounding box center [30, 238] width 10 height 10
click at [34, 286] on div at bounding box center [30, 290] width 20 height 20
click at [32, 262] on div at bounding box center [30, 264] width 10 height 10
click at [32, 294] on div at bounding box center [30, 290] width 10 height 10
click at [29, 238] on div at bounding box center [30, 238] width 10 height 10
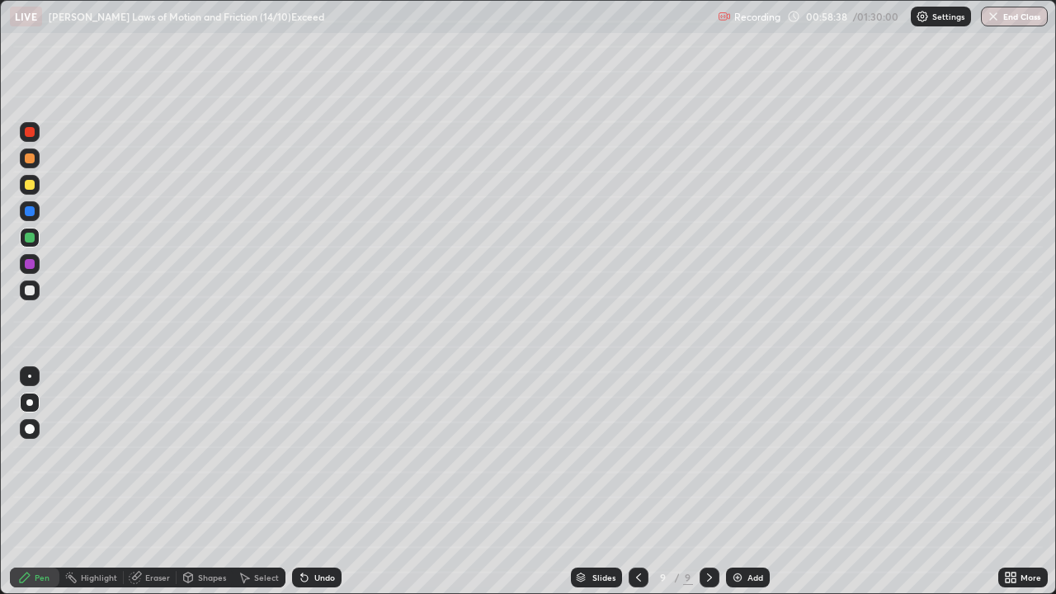
click at [30, 183] on div at bounding box center [30, 185] width 10 height 10
click at [737, 482] on img at bounding box center [737, 577] width 13 height 13
click at [30, 238] on div at bounding box center [30, 238] width 10 height 10
click at [26, 289] on div at bounding box center [30, 290] width 10 height 10
click at [154, 482] on div "Eraser" at bounding box center [157, 577] width 25 height 8
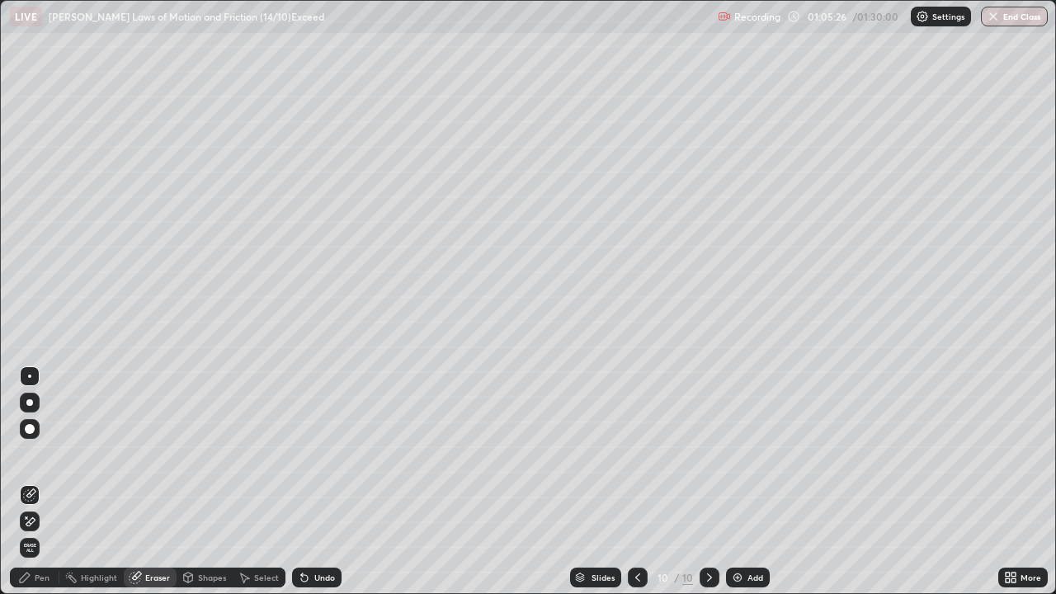
click at [35, 482] on div "Pen" at bounding box center [42, 577] width 15 height 8
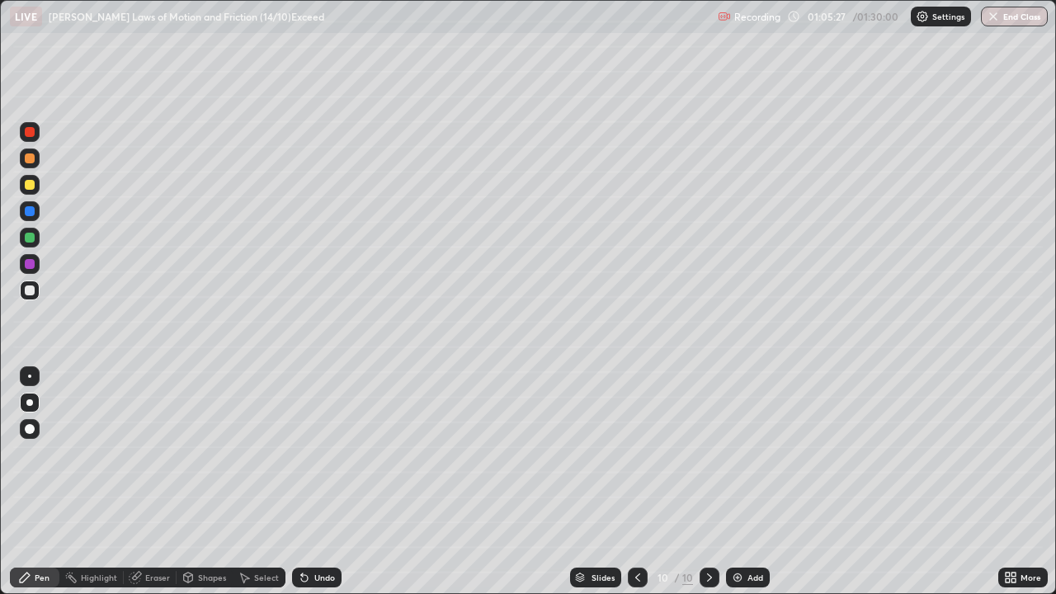
click at [30, 291] on div at bounding box center [30, 290] width 10 height 10
click at [31, 240] on div at bounding box center [30, 238] width 10 height 10
click at [25, 264] on div at bounding box center [30, 264] width 10 height 10
click at [35, 185] on div at bounding box center [30, 185] width 20 height 20
click at [747, 482] on div "Add" at bounding box center [755, 577] width 16 height 8
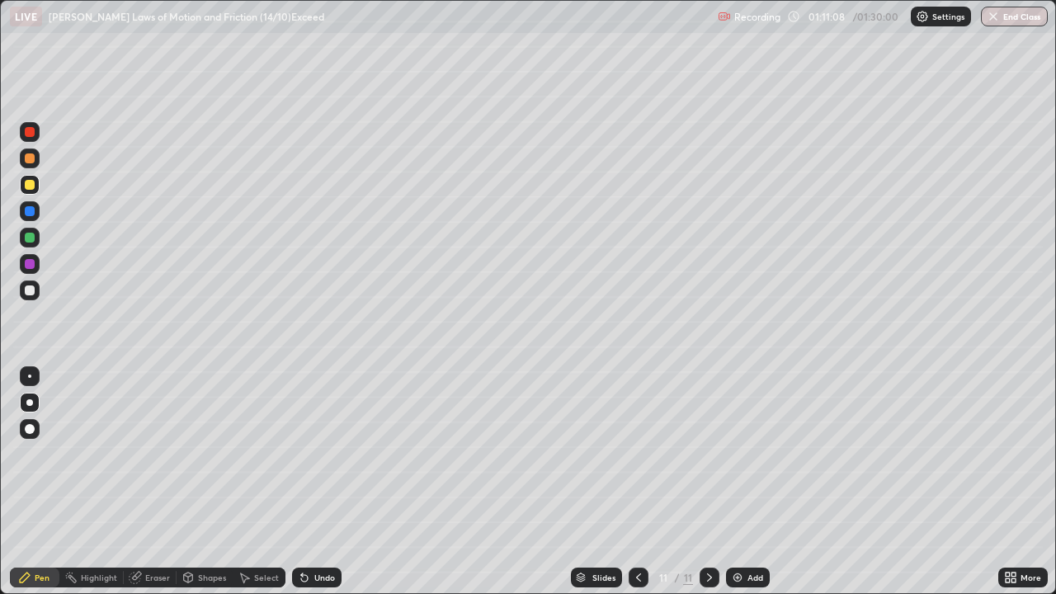
click at [205, 482] on div "Shapes" at bounding box center [212, 577] width 28 height 8
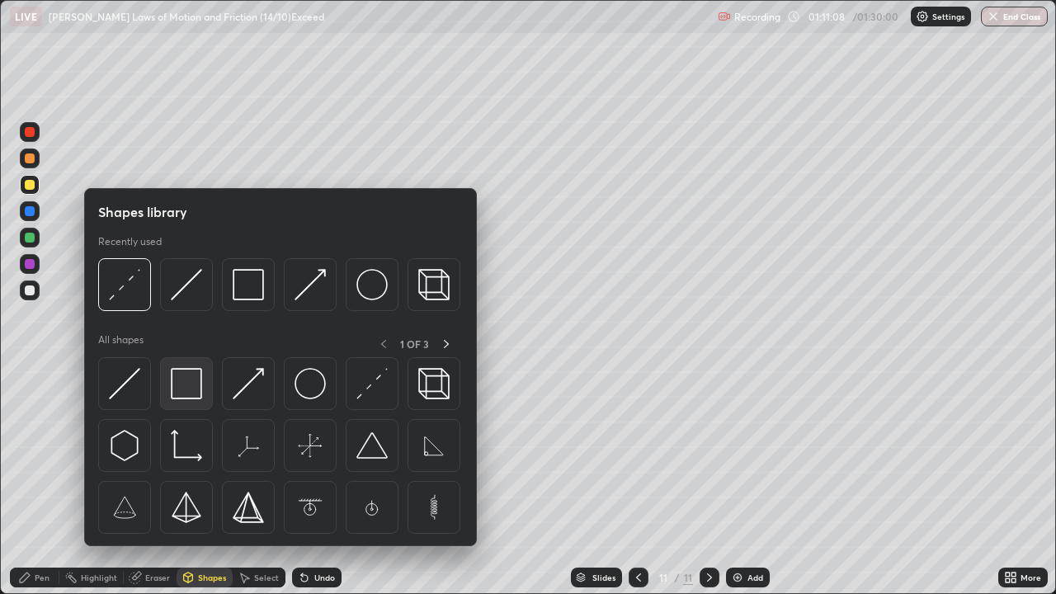
click at [184, 381] on img at bounding box center [186, 383] width 31 height 31
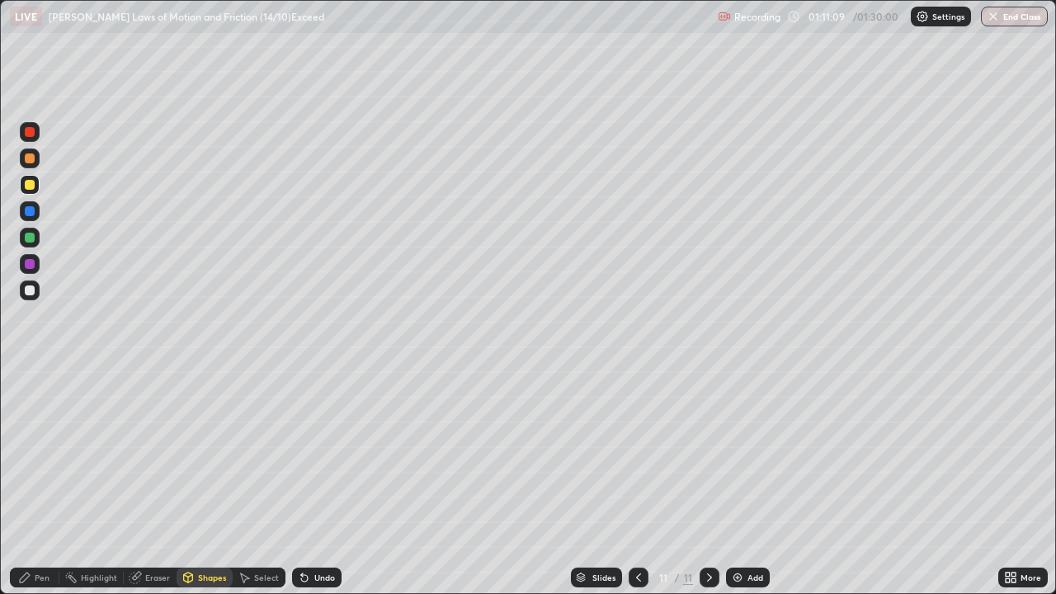
click at [205, 482] on div "Shapes" at bounding box center [212, 577] width 28 height 8
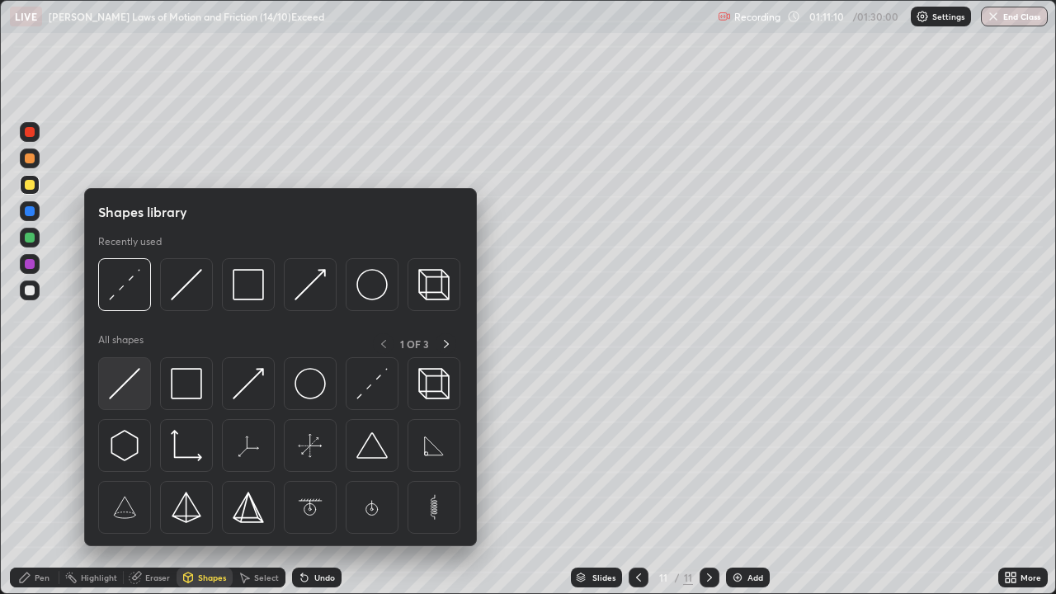
click at [132, 382] on img at bounding box center [124, 383] width 31 height 31
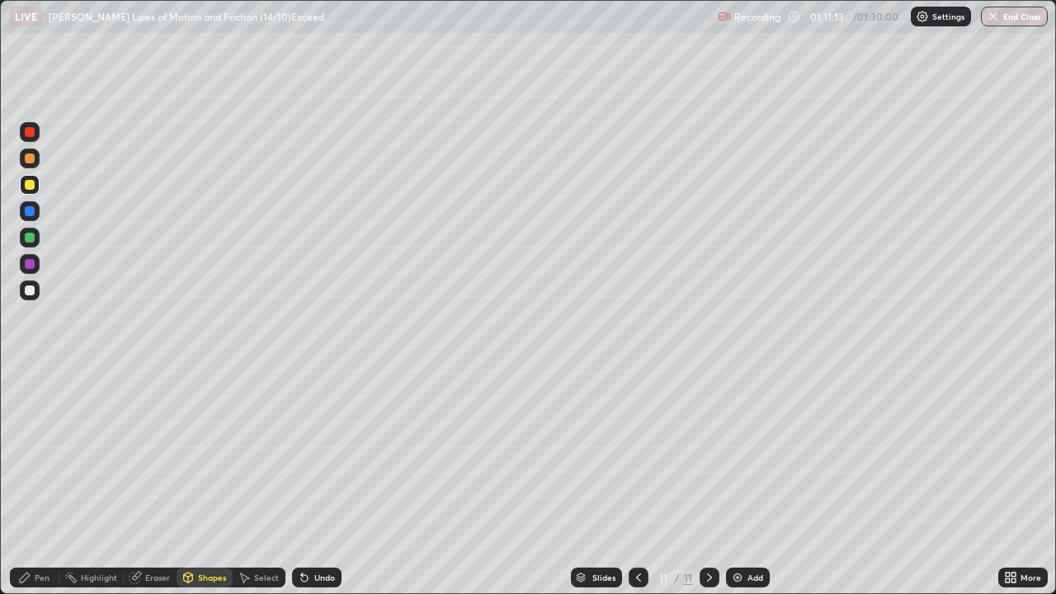
click at [33, 482] on div "Pen" at bounding box center [34, 578] width 49 height 20
click at [35, 241] on div at bounding box center [30, 238] width 20 height 20
click at [38, 292] on div at bounding box center [30, 290] width 20 height 20
click at [247, 482] on div "Select" at bounding box center [259, 578] width 53 height 20
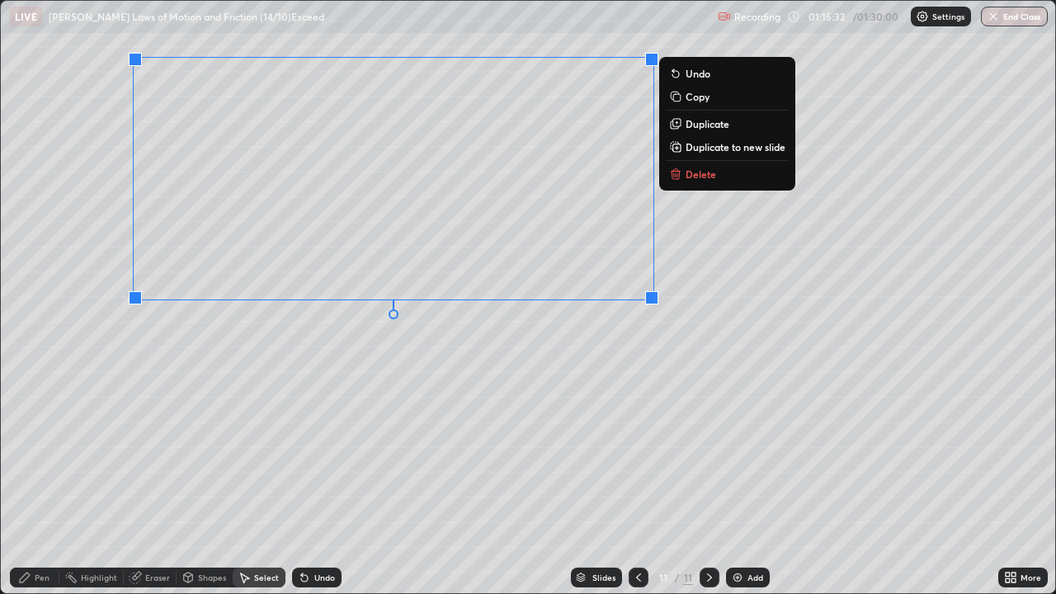
click at [354, 400] on div "0 ° Undo Copy Duplicate Duplicate to new slide Delete" at bounding box center [528, 297] width 1054 height 592
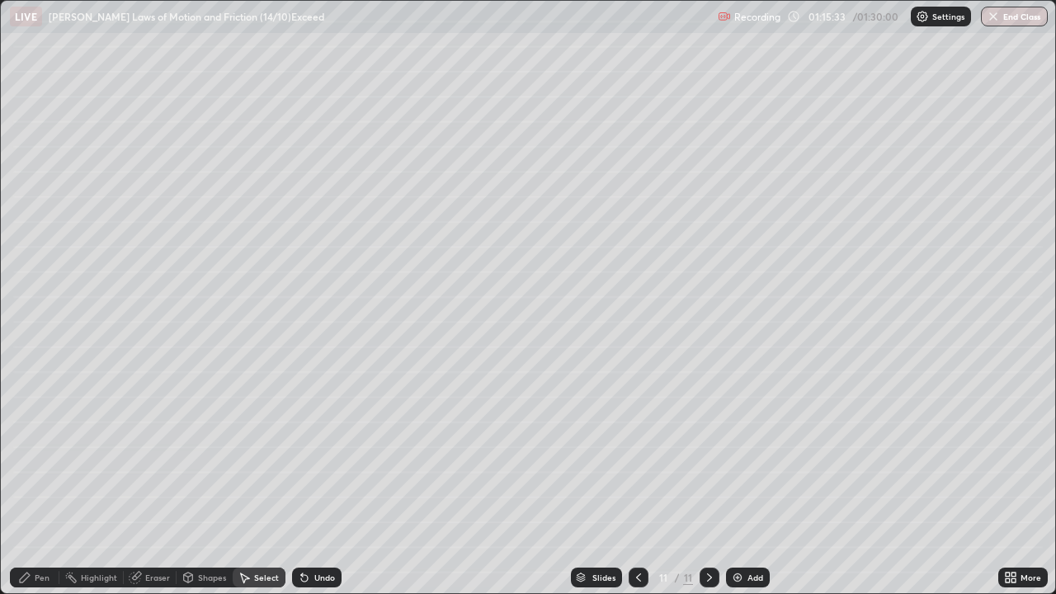
click at [44, 482] on div "Pen" at bounding box center [42, 577] width 15 height 8
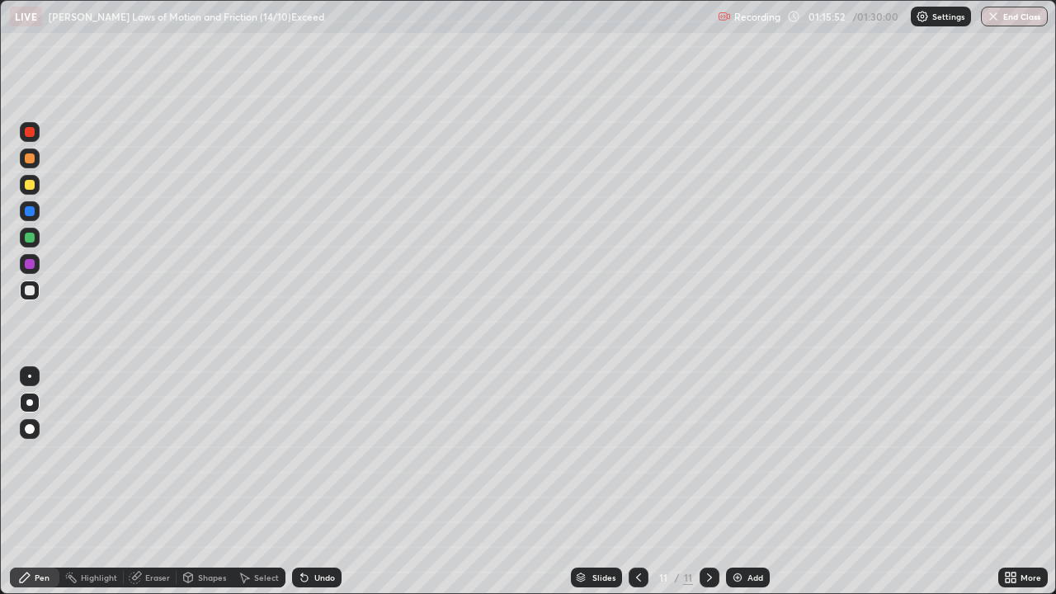
click at [33, 238] on div at bounding box center [30, 238] width 10 height 10
click at [34, 210] on div at bounding box center [30, 211] width 10 height 10
click at [34, 241] on div at bounding box center [30, 238] width 20 height 20
click at [31, 291] on div at bounding box center [30, 290] width 10 height 10
click at [31, 242] on div at bounding box center [30, 238] width 10 height 10
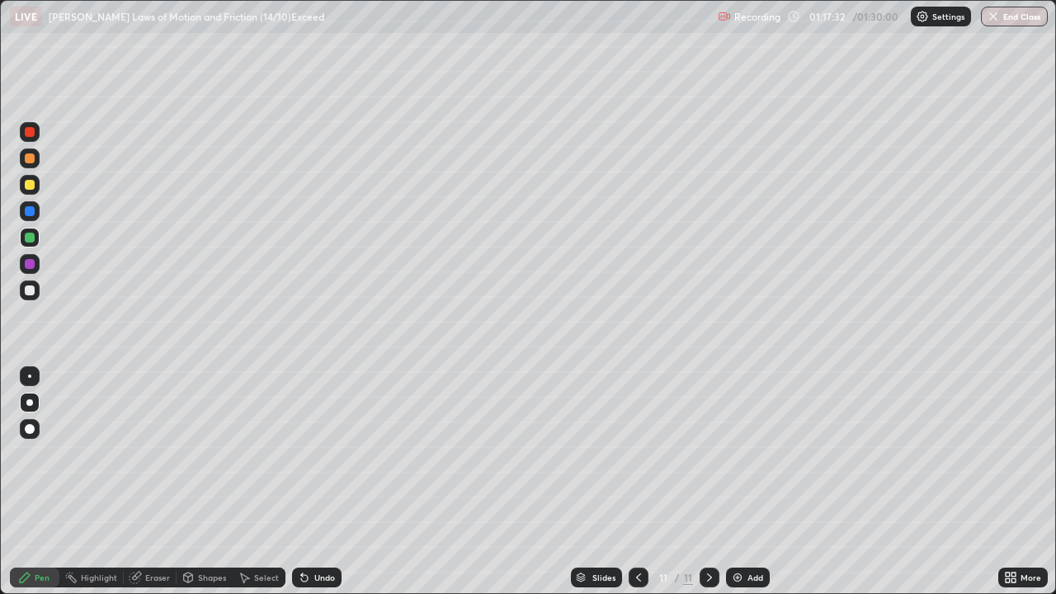
click at [31, 293] on div at bounding box center [30, 290] width 10 height 10
click at [309, 482] on icon at bounding box center [304, 577] width 13 height 13
click at [36, 240] on div at bounding box center [30, 238] width 20 height 20
click at [23, 285] on div at bounding box center [30, 290] width 20 height 20
click at [267, 482] on div "Select" at bounding box center [266, 577] width 25 height 8
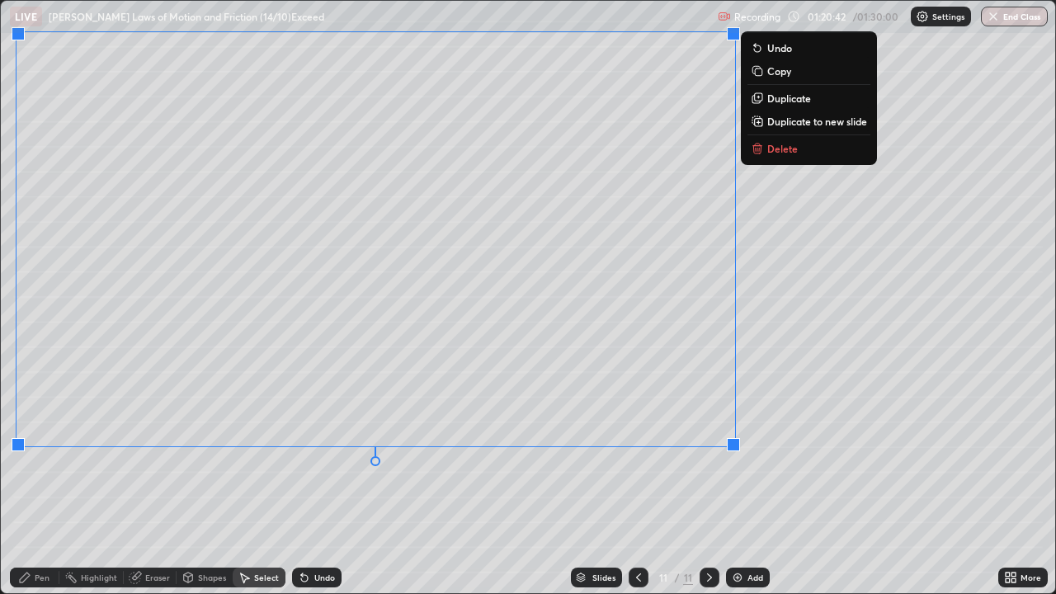
click at [73, 482] on div "0 ° Undo Copy Duplicate Duplicate to new slide Delete" at bounding box center [528, 297] width 1054 height 592
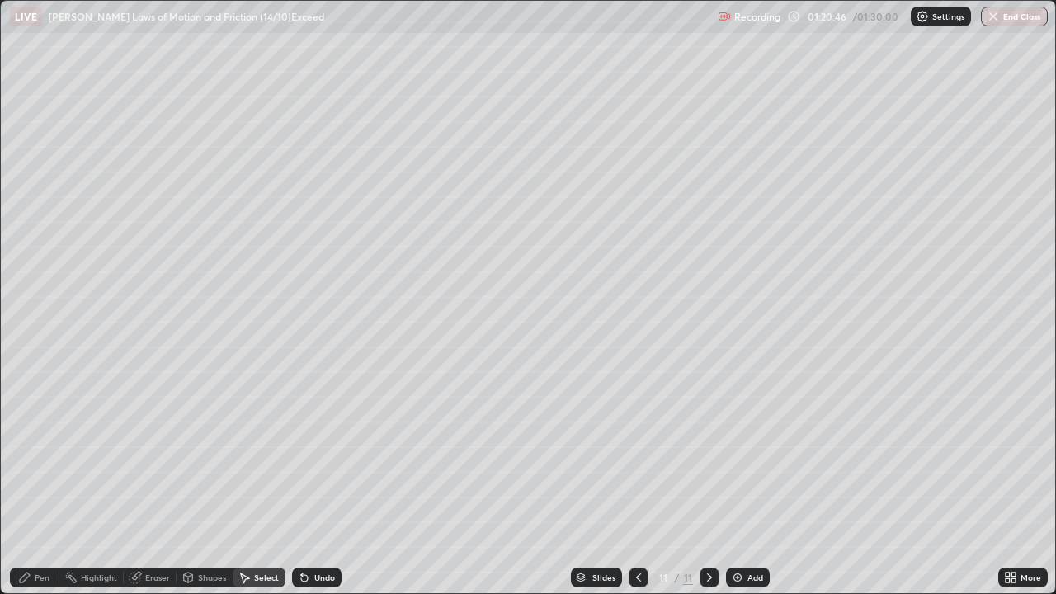
click at [20, 482] on icon at bounding box center [24, 577] width 13 height 13
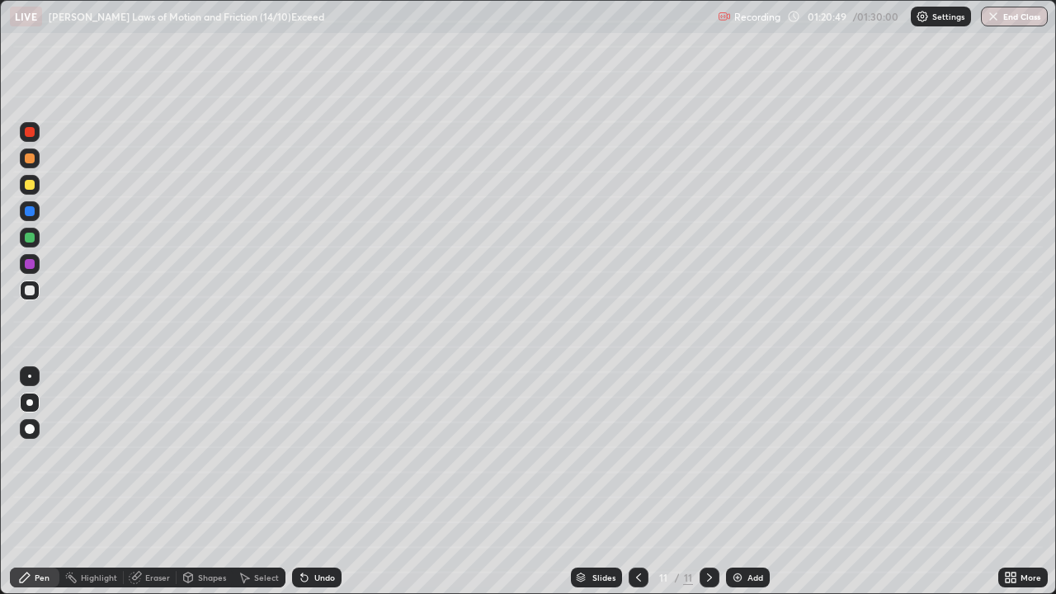
click at [30, 239] on div at bounding box center [30, 238] width 10 height 10
click at [31, 290] on div at bounding box center [30, 290] width 10 height 10
click at [321, 482] on div "Undo" at bounding box center [324, 577] width 21 height 8
click at [308, 482] on icon at bounding box center [304, 577] width 13 height 13
click at [29, 235] on div at bounding box center [30, 238] width 10 height 10
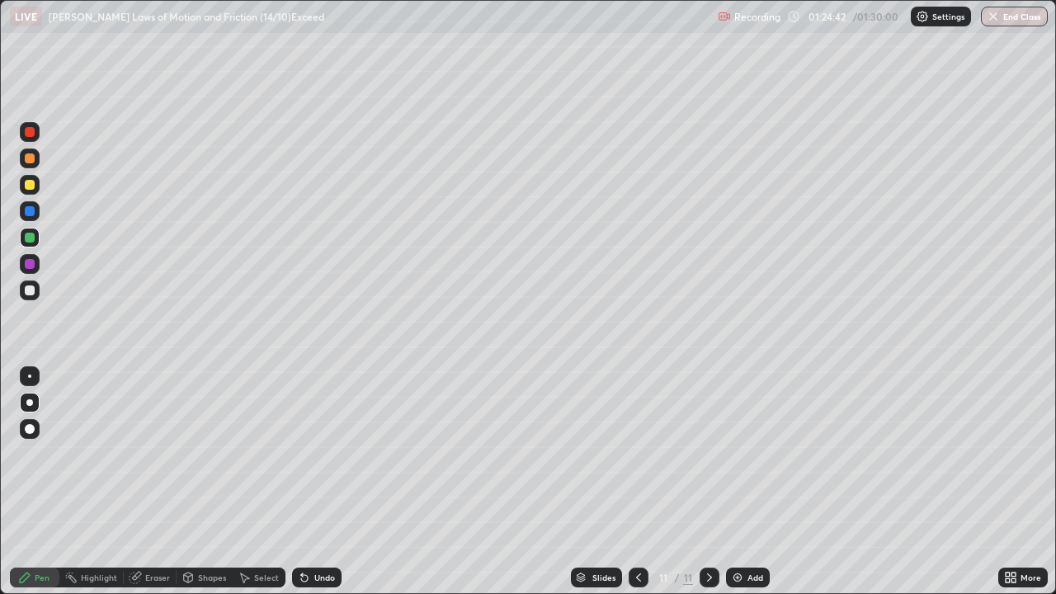
click at [146, 482] on div "Eraser" at bounding box center [157, 577] width 25 height 8
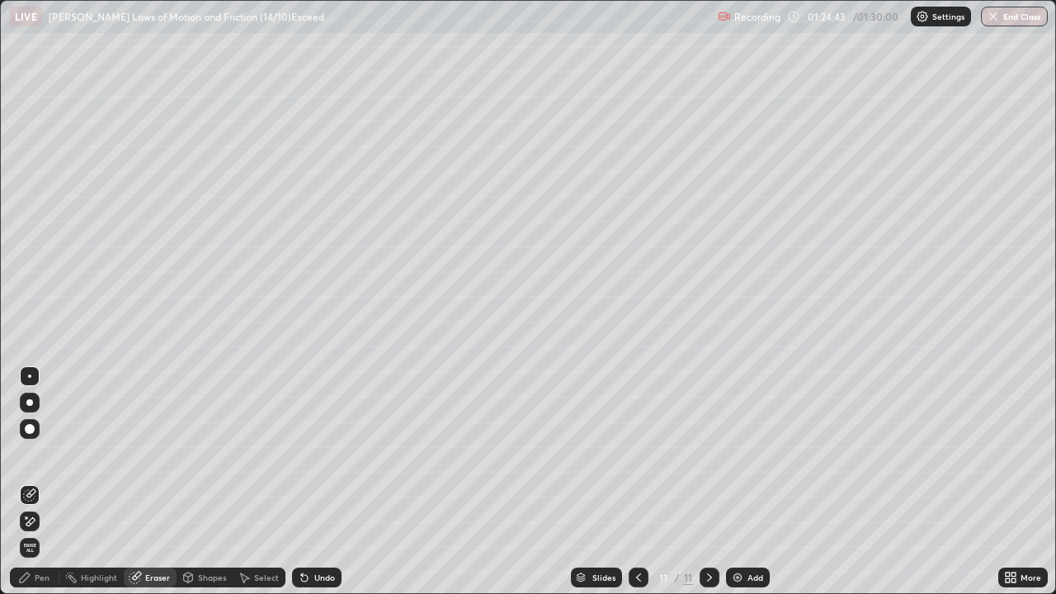
click at [26, 482] on icon at bounding box center [27, 517] width 2 height 2
click at [19, 482] on div "Pen" at bounding box center [34, 578] width 49 height 20
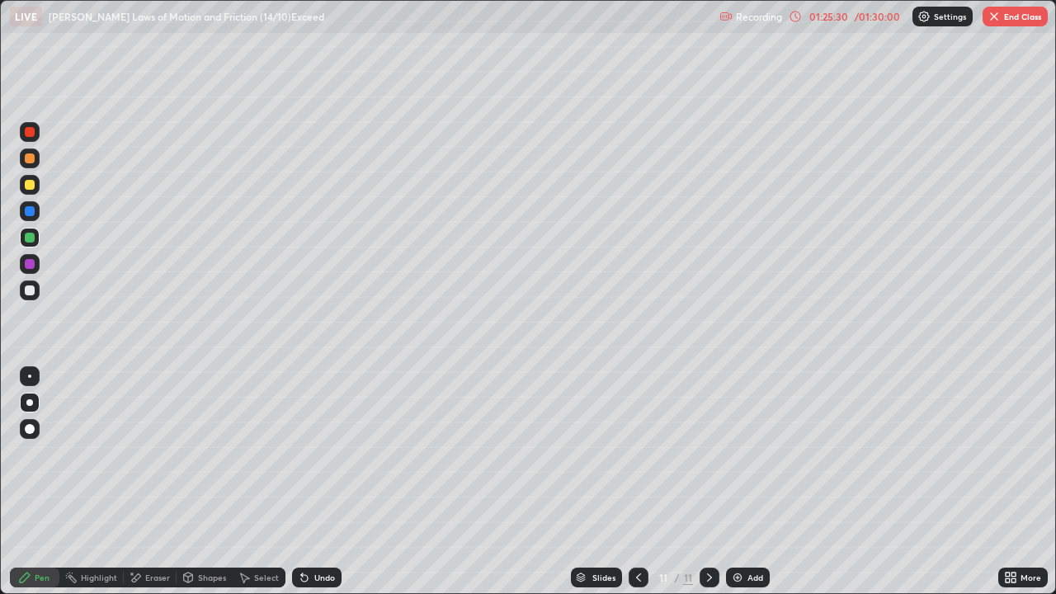
click at [737, 482] on img at bounding box center [737, 577] width 13 height 13
click at [33, 184] on div at bounding box center [30, 185] width 10 height 10
click at [632, 482] on icon at bounding box center [638, 577] width 13 height 13
click at [708, 482] on icon at bounding box center [709, 577] width 13 height 13
click at [31, 290] on div at bounding box center [30, 290] width 10 height 10
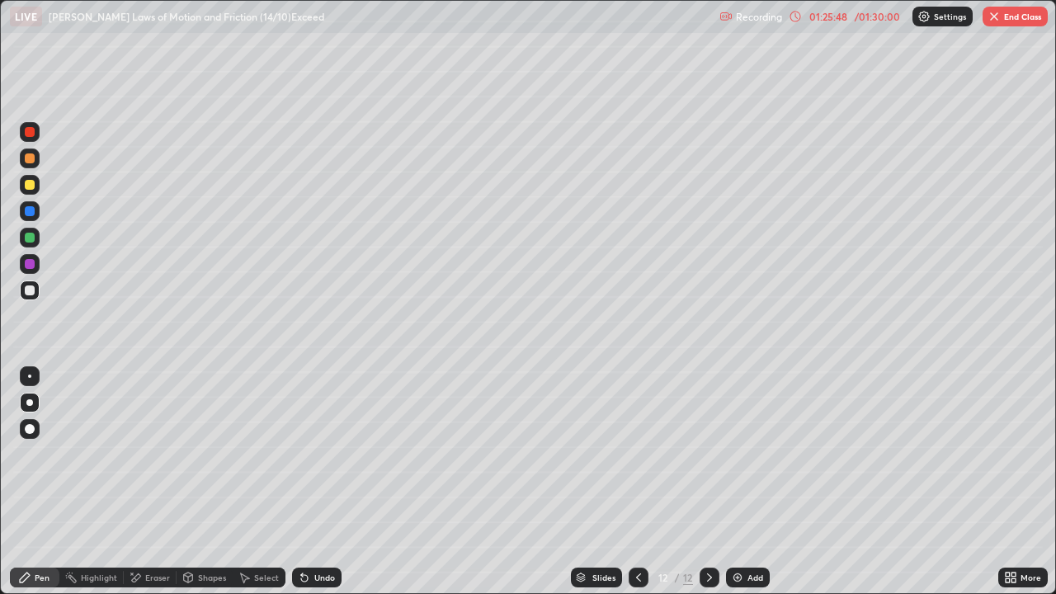
click at [637, 482] on icon at bounding box center [638, 577] width 13 height 13
click at [708, 482] on icon at bounding box center [709, 577] width 13 height 13
click at [32, 239] on div at bounding box center [30, 238] width 10 height 10
click at [34, 293] on div at bounding box center [30, 290] width 10 height 10
click at [709, 482] on icon at bounding box center [709, 577] width 5 height 8
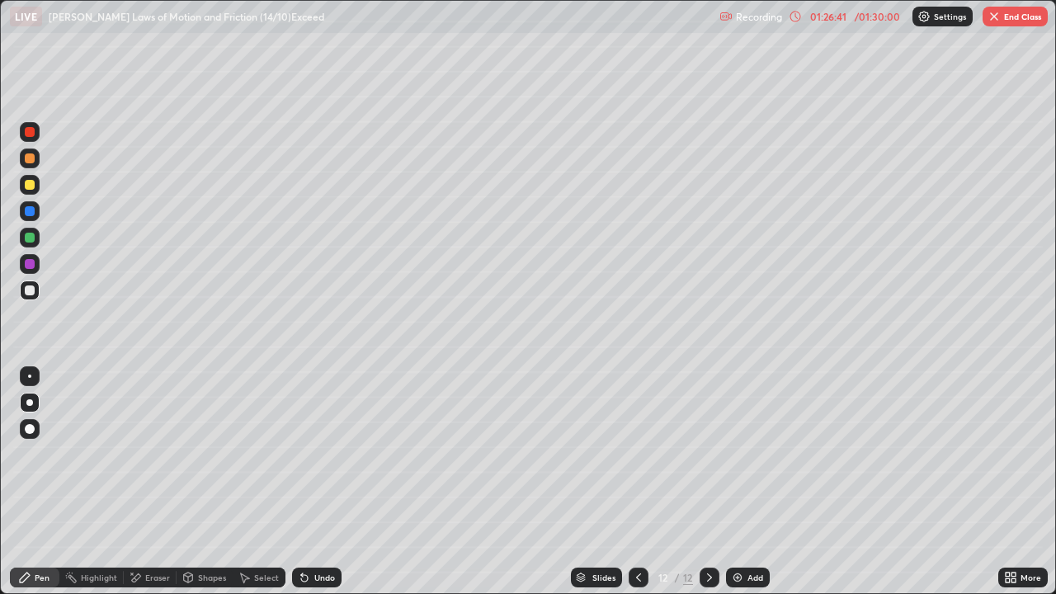
click at [637, 482] on icon at bounding box center [638, 577] width 13 height 13
click at [708, 482] on icon at bounding box center [709, 577] width 13 height 13
click at [634, 482] on icon at bounding box center [638, 577] width 13 height 13
click at [705, 482] on icon at bounding box center [709, 577] width 13 height 13
click at [637, 482] on icon at bounding box center [638, 577] width 13 height 13
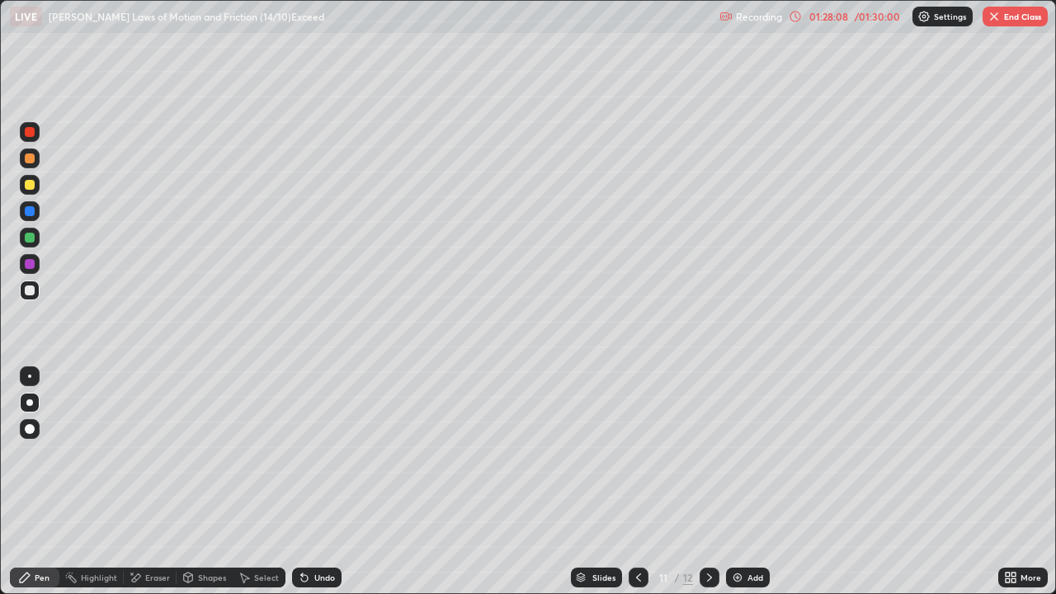
click at [703, 482] on icon at bounding box center [709, 577] width 13 height 13
click at [31, 270] on div at bounding box center [30, 264] width 20 height 20
click at [643, 482] on icon at bounding box center [638, 577] width 13 height 13
click at [637, 482] on icon at bounding box center [638, 577] width 13 height 13
click at [706, 482] on icon at bounding box center [709, 577] width 13 height 13
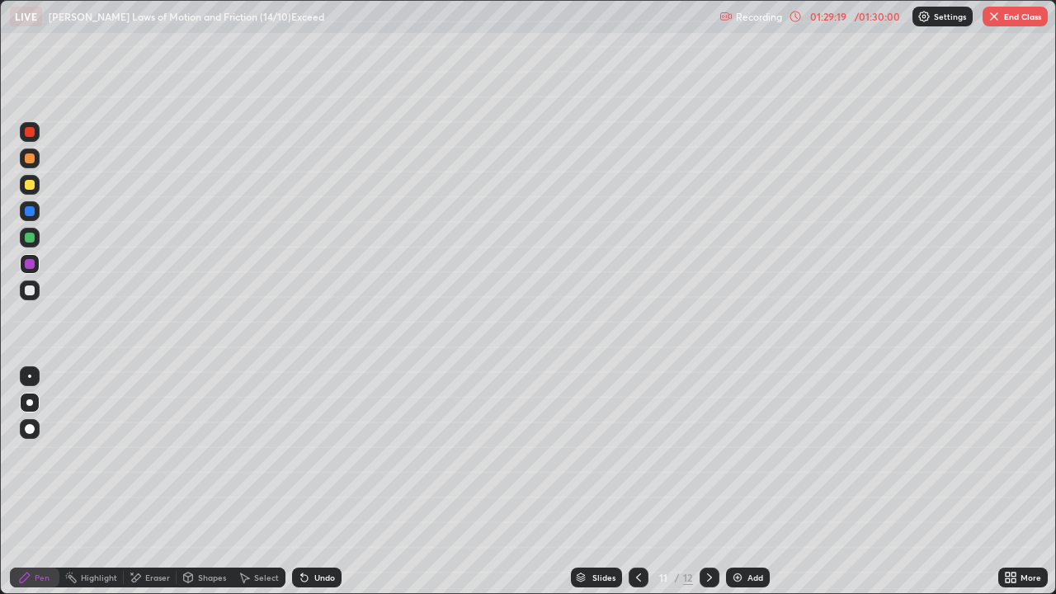
click at [707, 482] on icon at bounding box center [709, 577] width 13 height 13
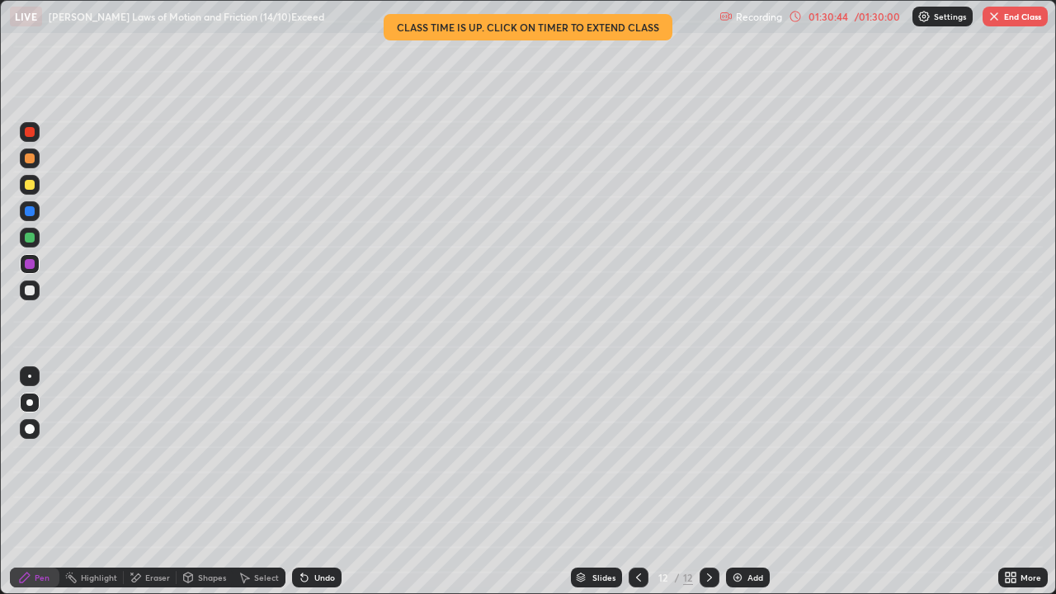
click at [643, 482] on div at bounding box center [639, 577] width 20 height 33
click at [1012, 14] on button "End Class" at bounding box center [1014, 17] width 65 height 20
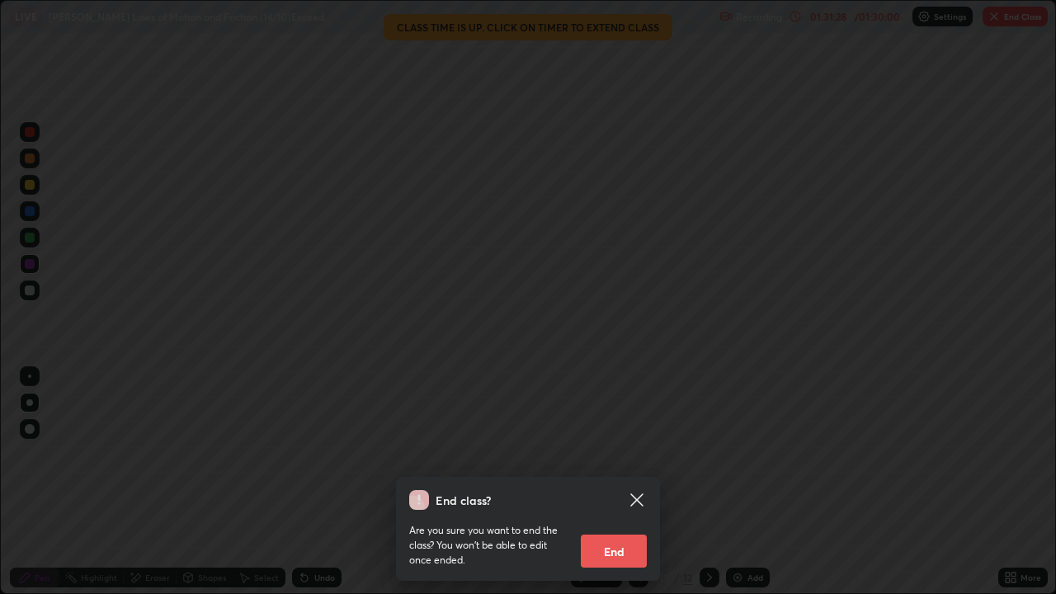
click at [624, 482] on button "End" at bounding box center [614, 551] width 66 height 33
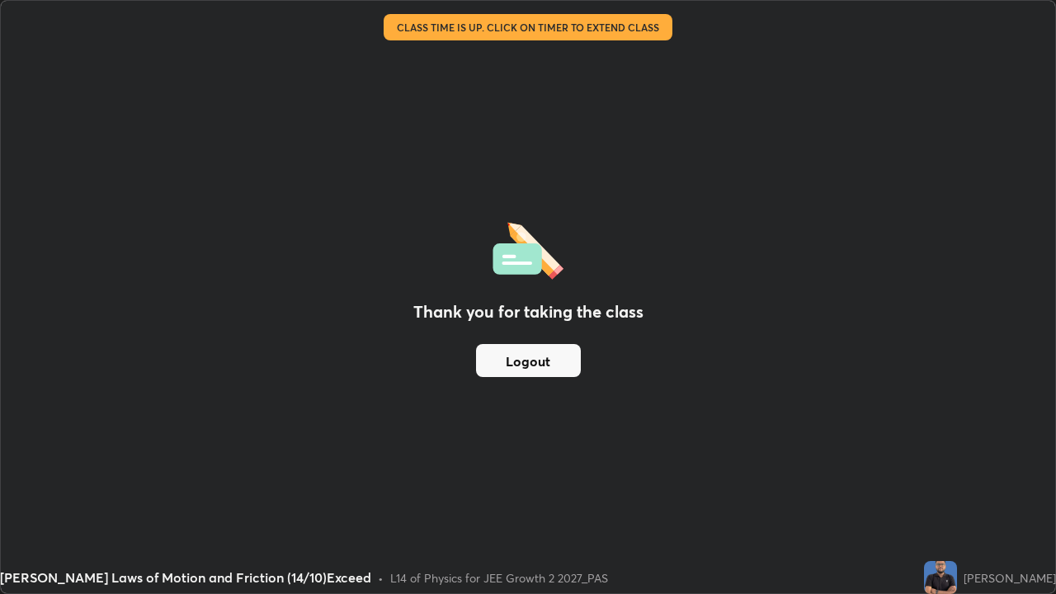
click at [483, 357] on button "Logout" at bounding box center [528, 360] width 105 height 33
